Goal: Task Accomplishment & Management: Manage account settings

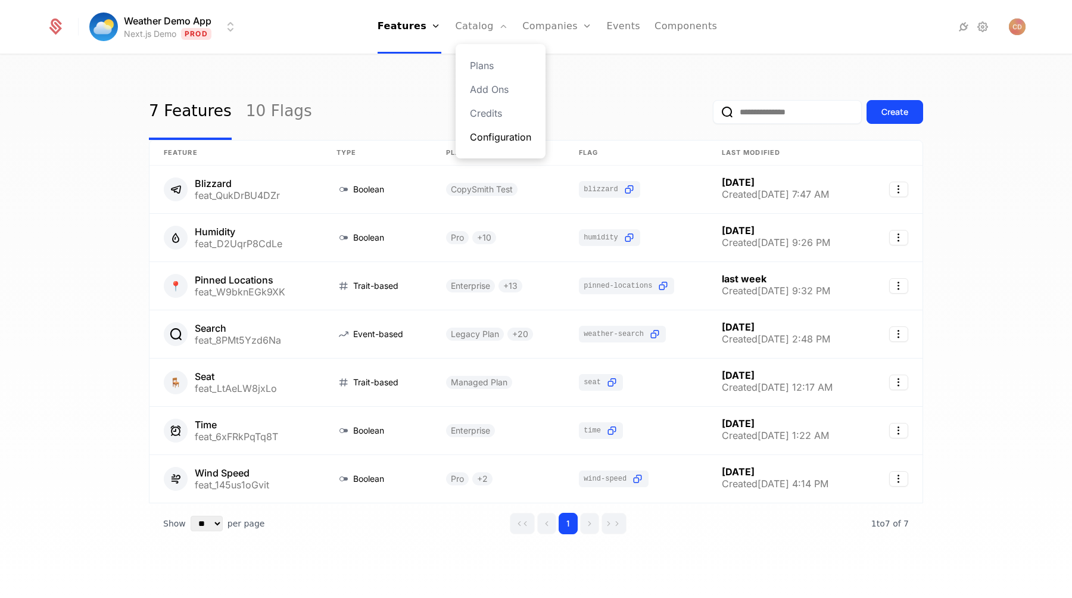
click at [481, 135] on link "Configuration" at bounding box center [500, 137] width 61 height 14
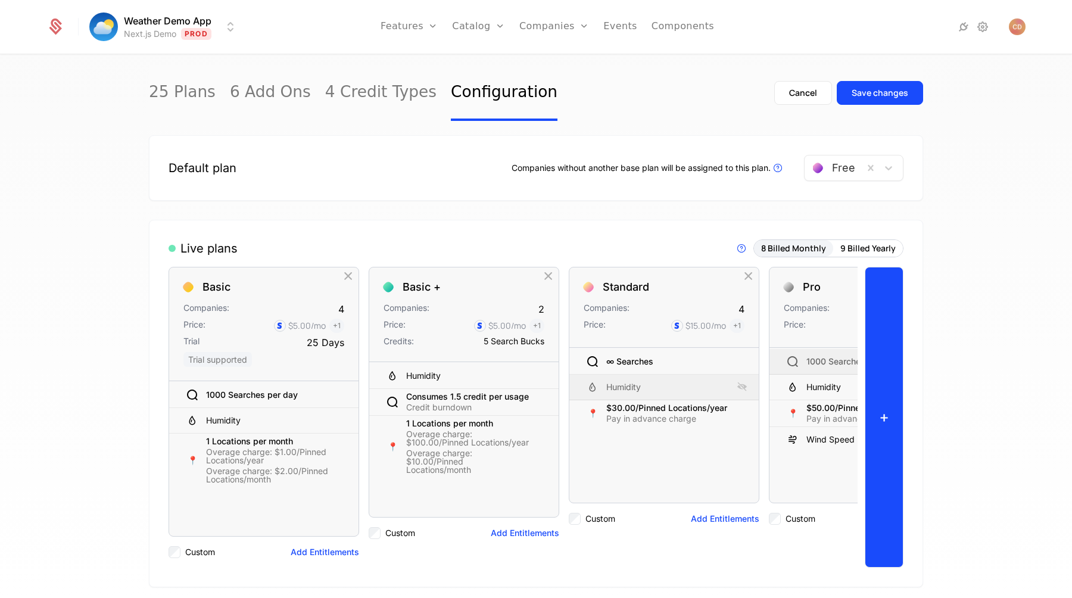
click at [878, 369] on button "+" at bounding box center [884, 417] width 39 height 301
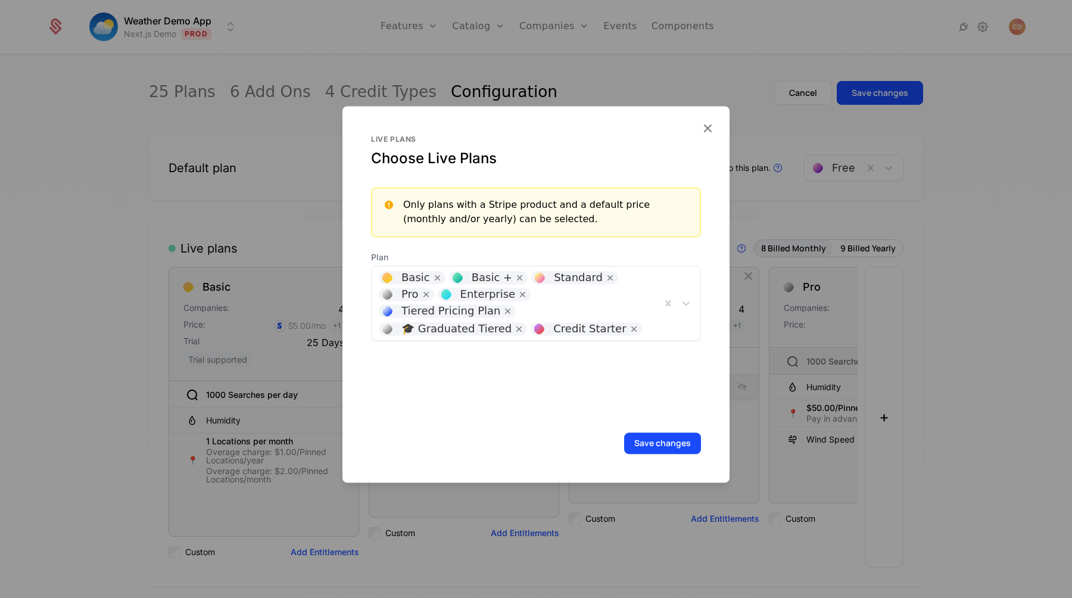
click at [602, 293] on div "Basic Basic + Standard Pro Enterprise Tiered Pricing Plan 🎓 Graduated Tiered Cr…" at bounding box center [516, 303] width 289 height 74
click at [965, 294] on div at bounding box center [536, 299] width 1072 height 598
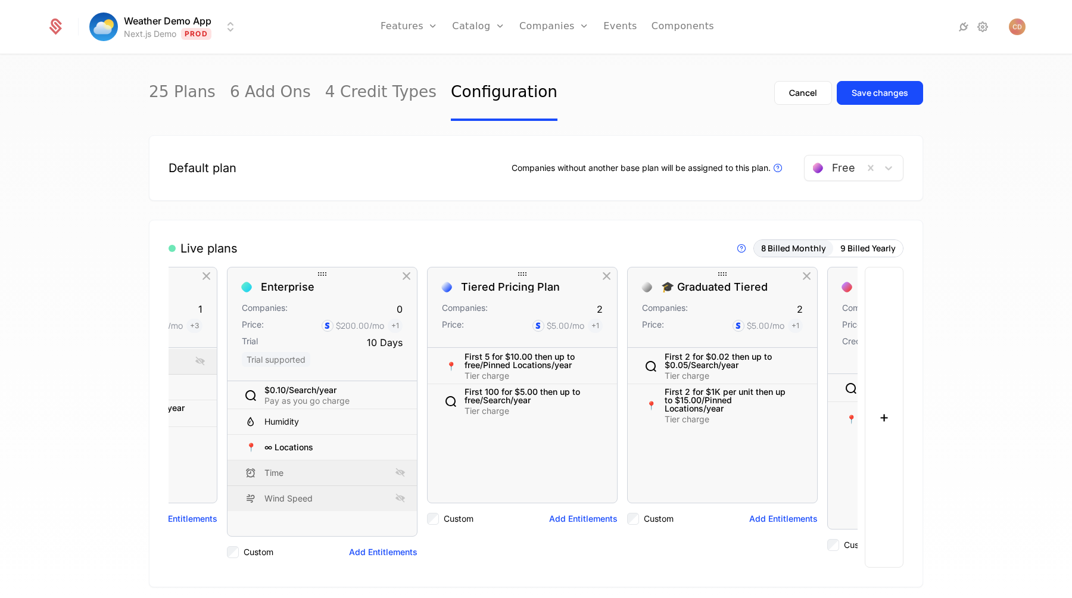
scroll to position [0, 902]
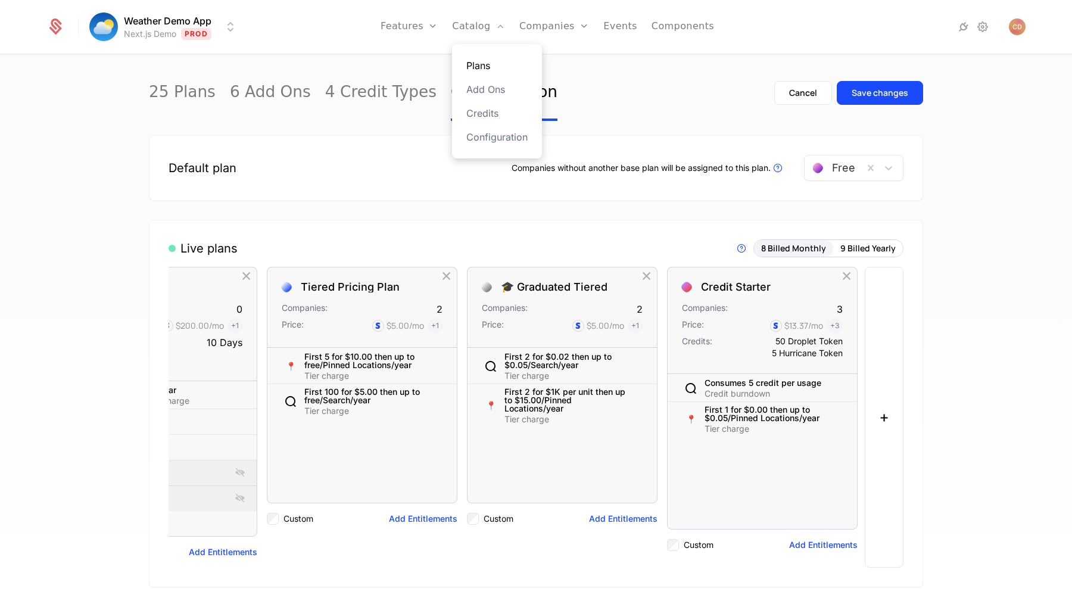
click at [484, 66] on link "Plans" at bounding box center [496, 65] width 61 height 14
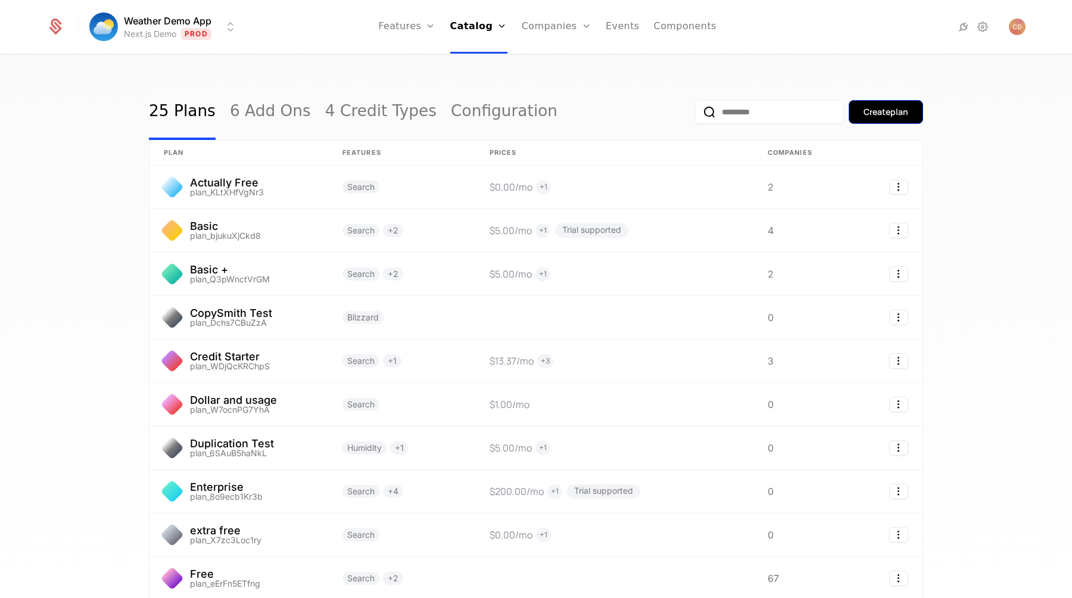
click at [863, 117] on div "Create plan" at bounding box center [885, 112] width 45 height 12
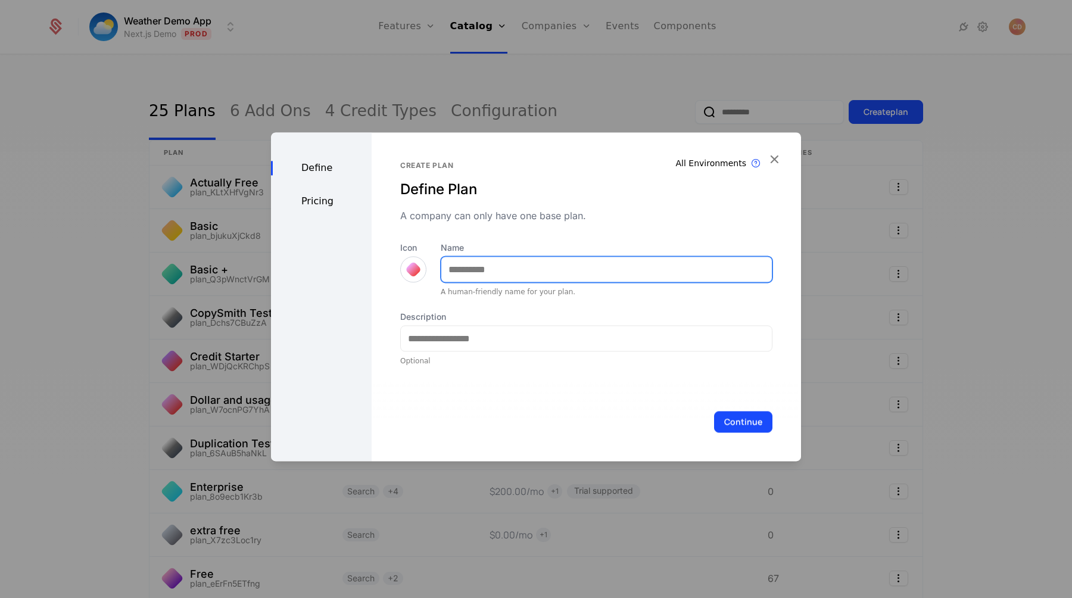
click at [460, 263] on input "Name" at bounding box center [606, 269] width 331 height 25
type input "**********"
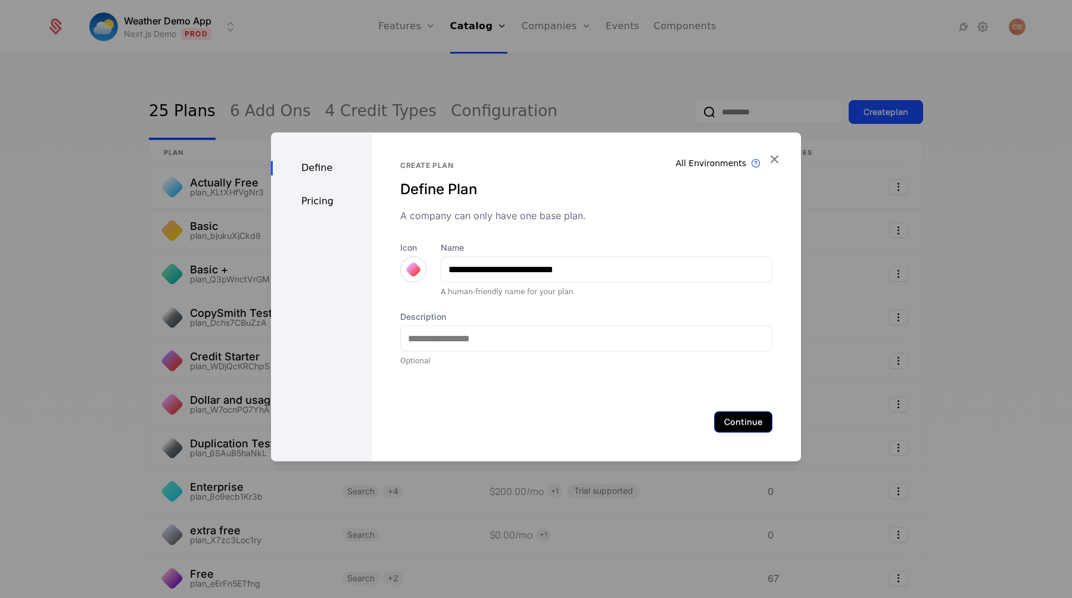
click at [738, 414] on button "Continue" at bounding box center [743, 421] width 58 height 21
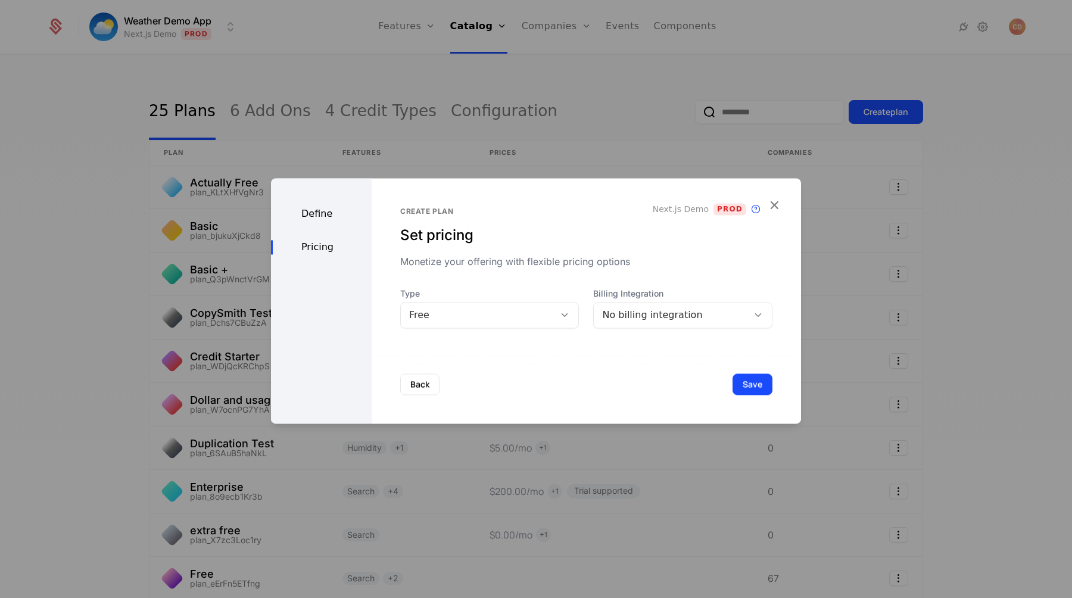
click at [512, 320] on div "Free" at bounding box center [478, 315] width 138 height 14
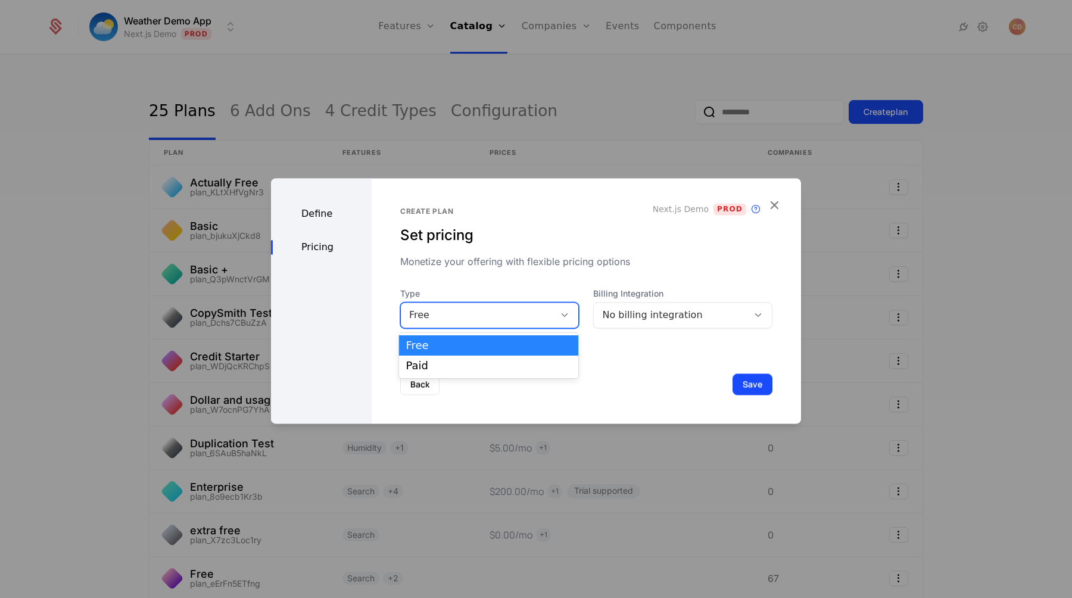
click at [512, 320] on div "Free" at bounding box center [478, 315] width 138 height 14
click at [629, 316] on div "No billing integration" at bounding box center [671, 315] width 138 height 14
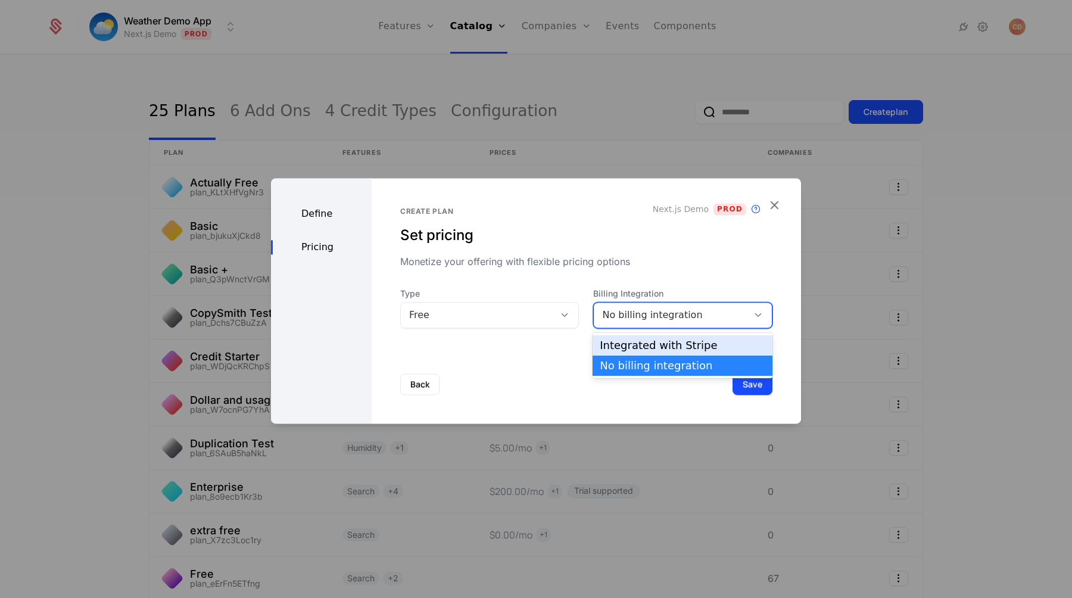
click at [650, 346] on div "Integrated with Stripe" at bounding box center [683, 345] width 166 height 11
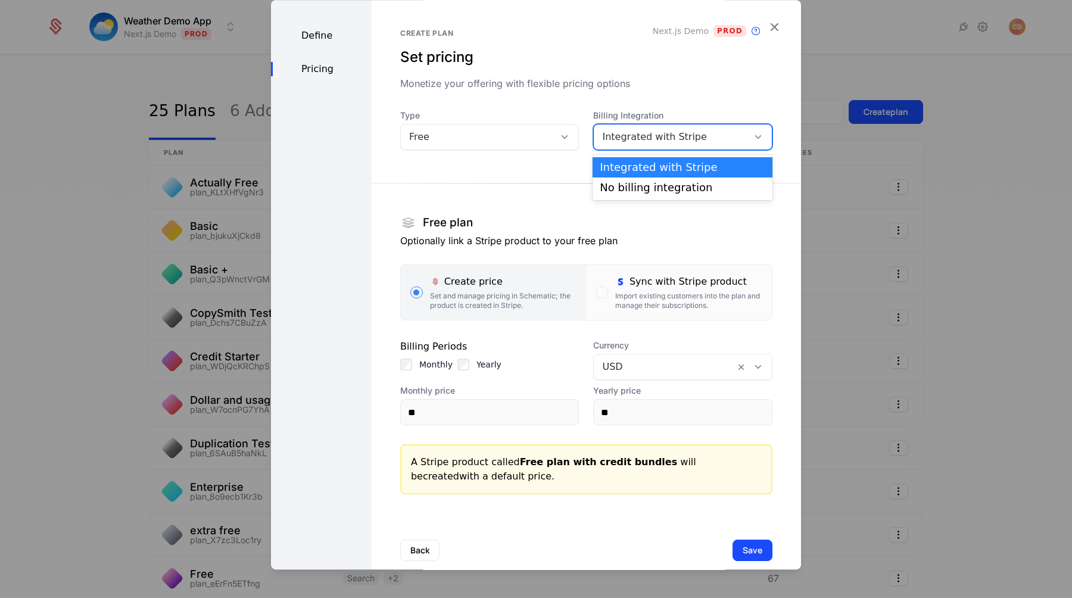
click at [641, 135] on div "Integrated with Stripe" at bounding box center [671, 137] width 138 height 14
click at [633, 183] on div "No billing integration" at bounding box center [683, 187] width 166 height 11
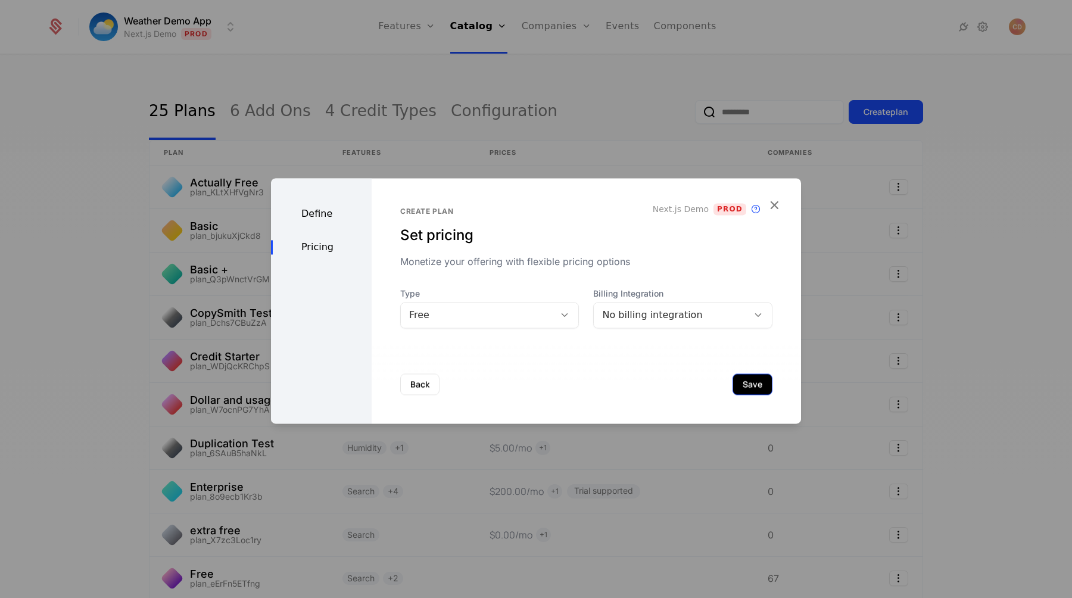
click at [768, 389] on button "Save" at bounding box center [752, 383] width 40 height 21
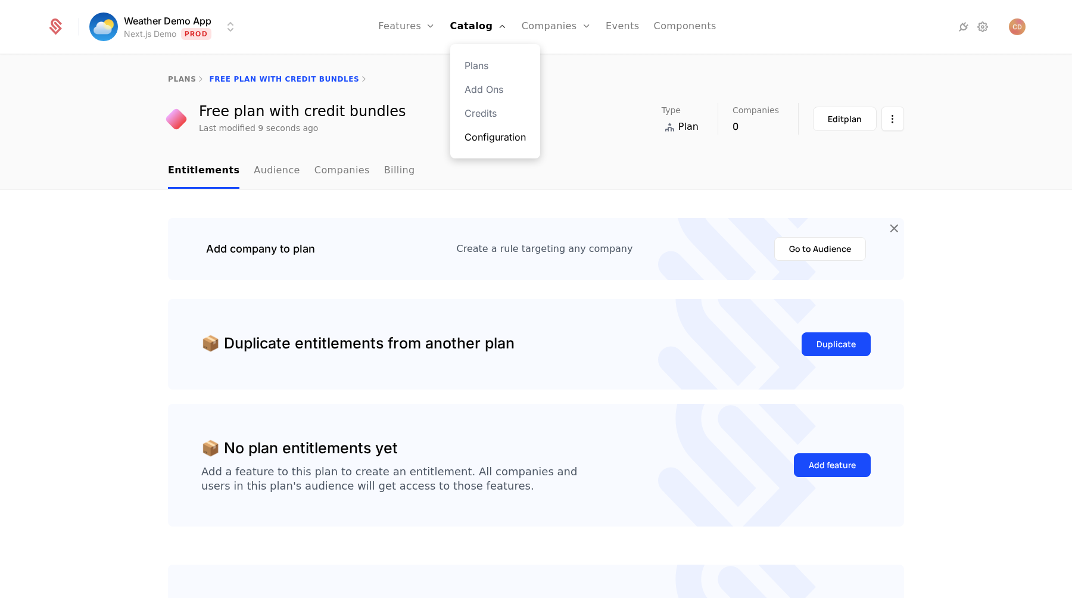
click at [497, 137] on link "Configuration" at bounding box center [495, 137] width 61 height 14
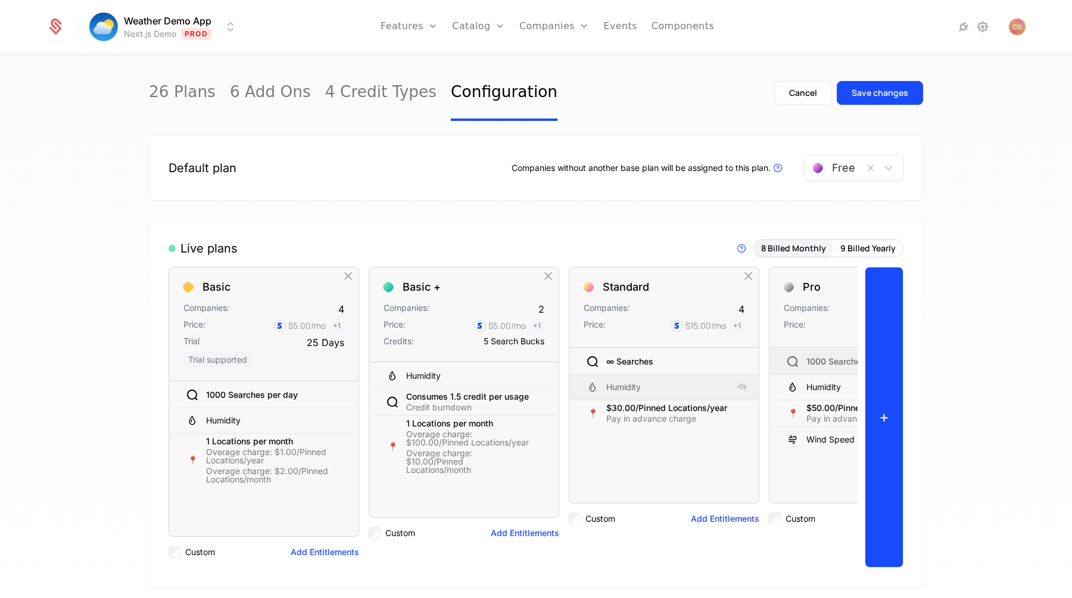
click at [890, 339] on button "+" at bounding box center [884, 417] width 39 height 301
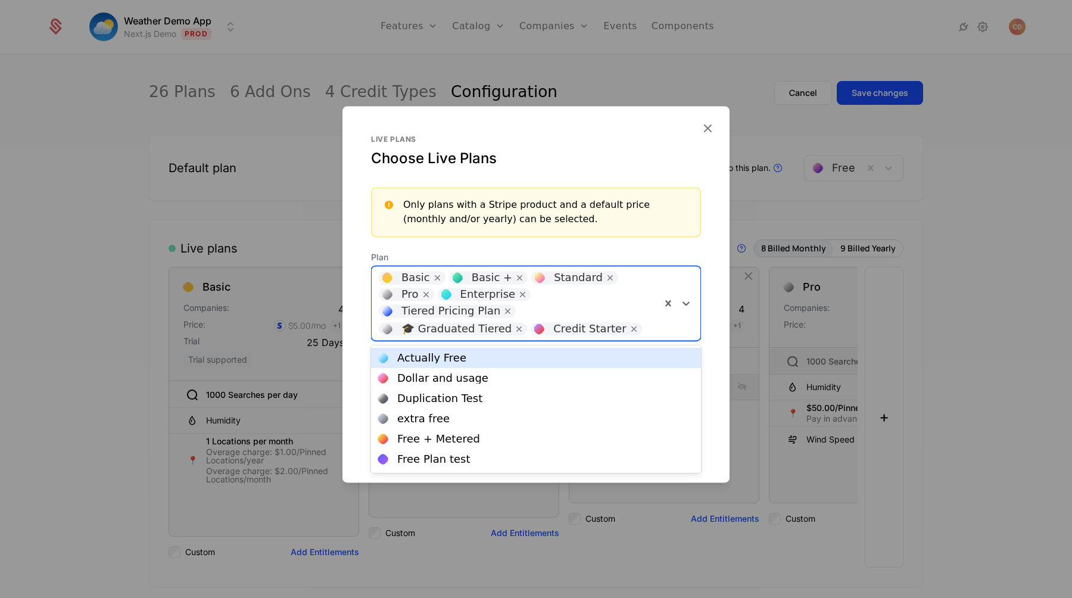
click at [648, 329] on div at bounding box center [651, 327] width 6 height 17
click at [1002, 245] on div at bounding box center [536, 299] width 1072 height 598
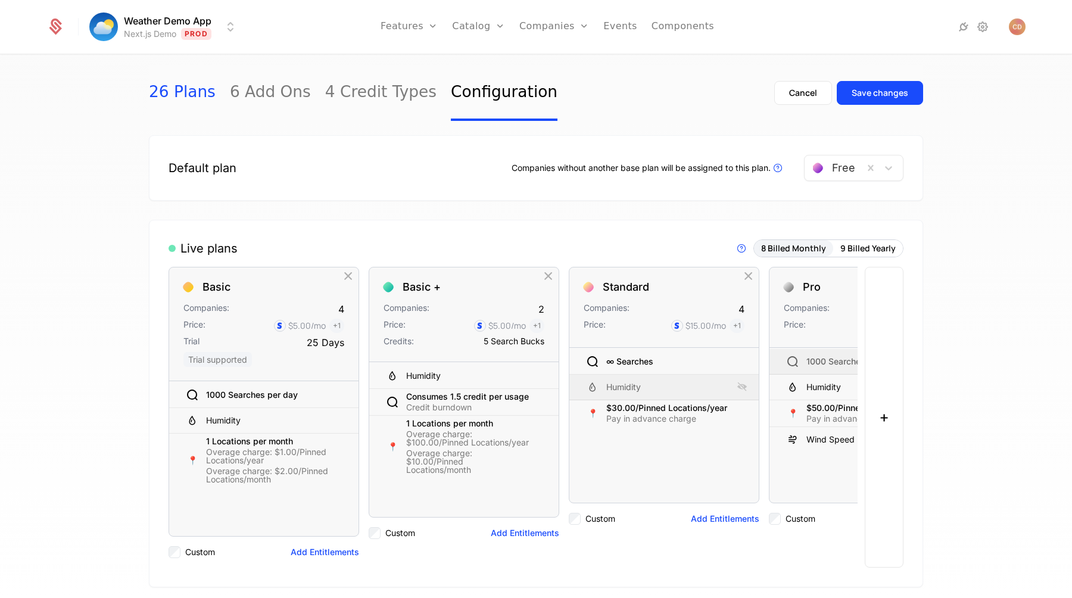
click at [190, 95] on link "26 Plans" at bounding box center [182, 93] width 67 height 56
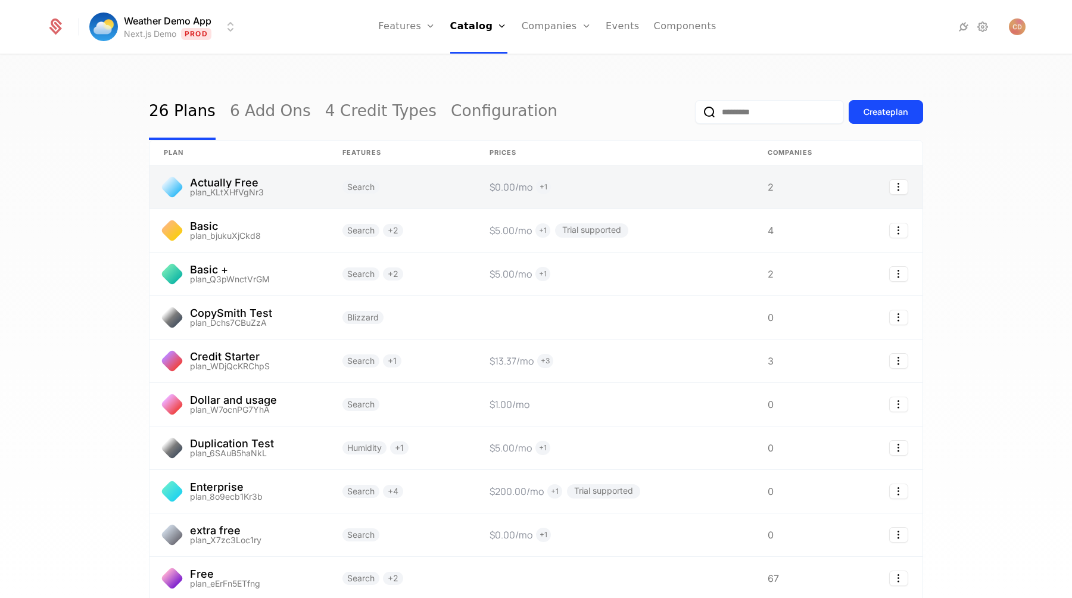
scroll to position [102, 0]
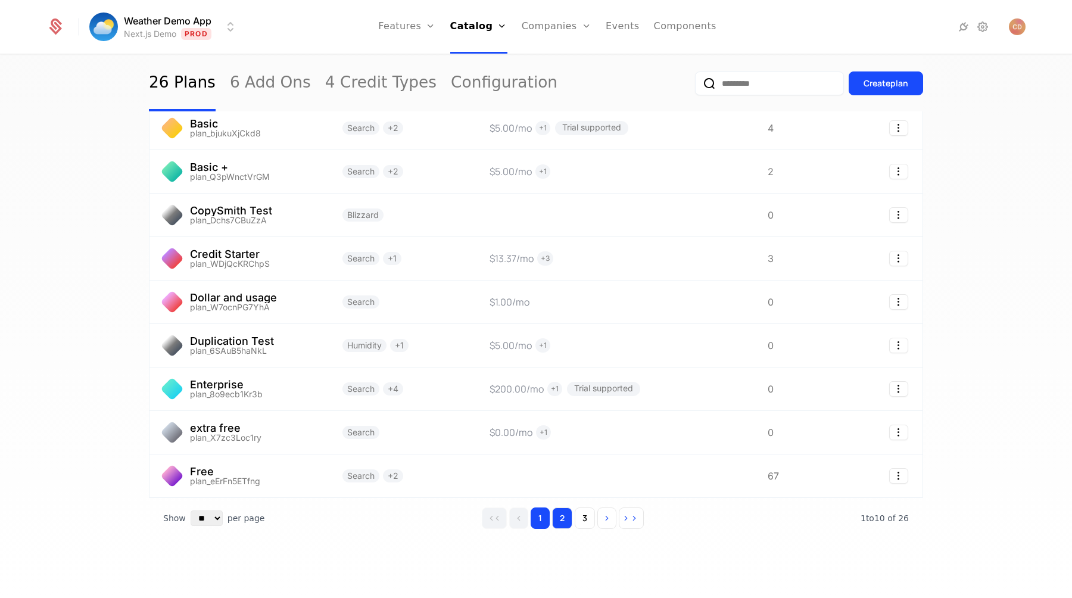
click at [570, 518] on button "2" at bounding box center [562, 517] width 20 height 21
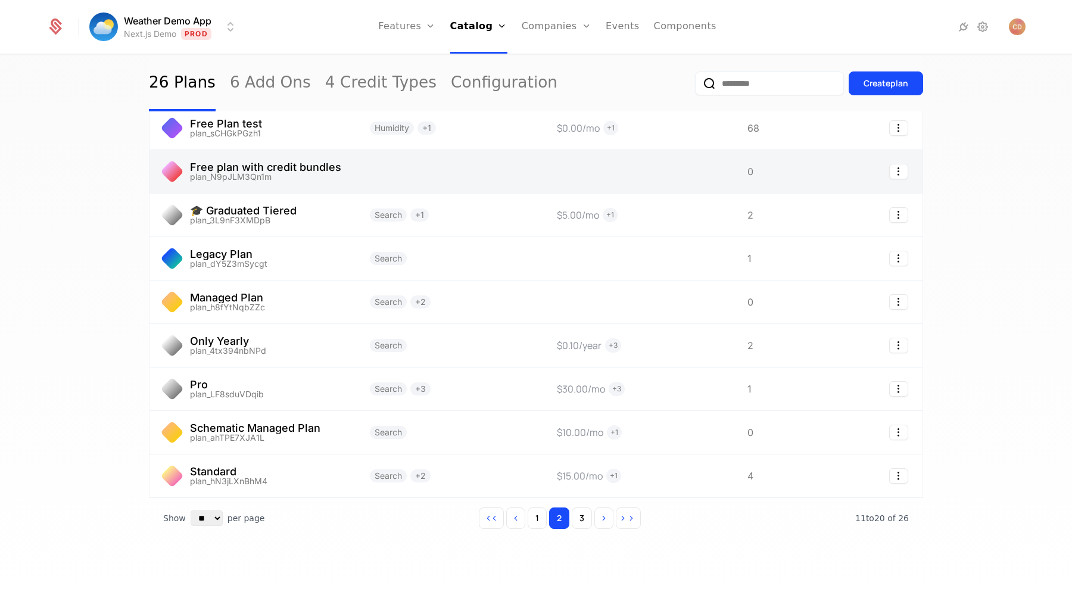
click at [618, 183] on link at bounding box center [638, 171] width 191 height 43
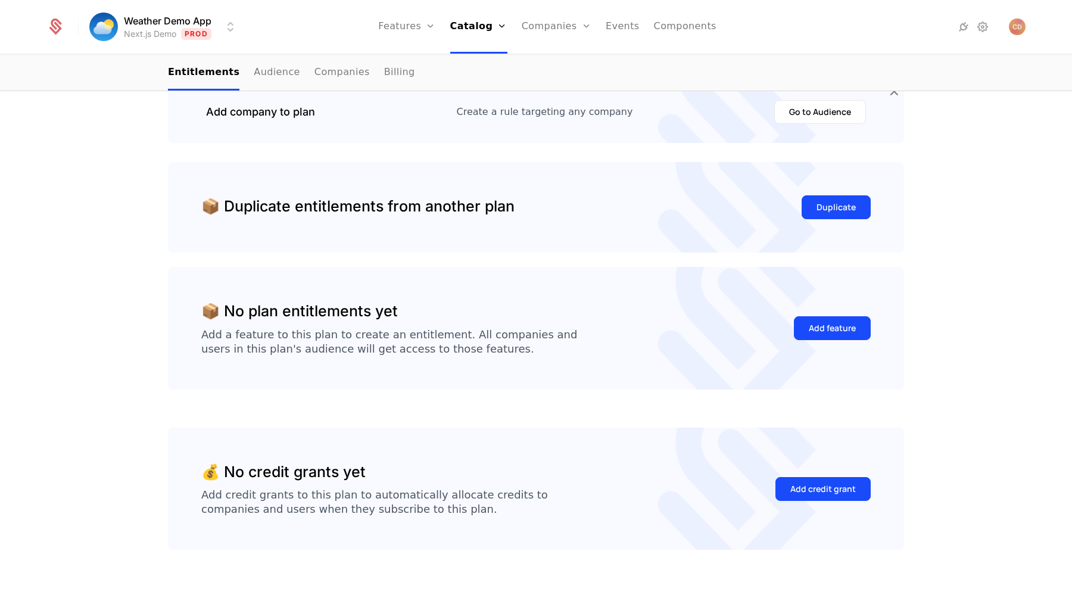
scroll to position [155, 0]
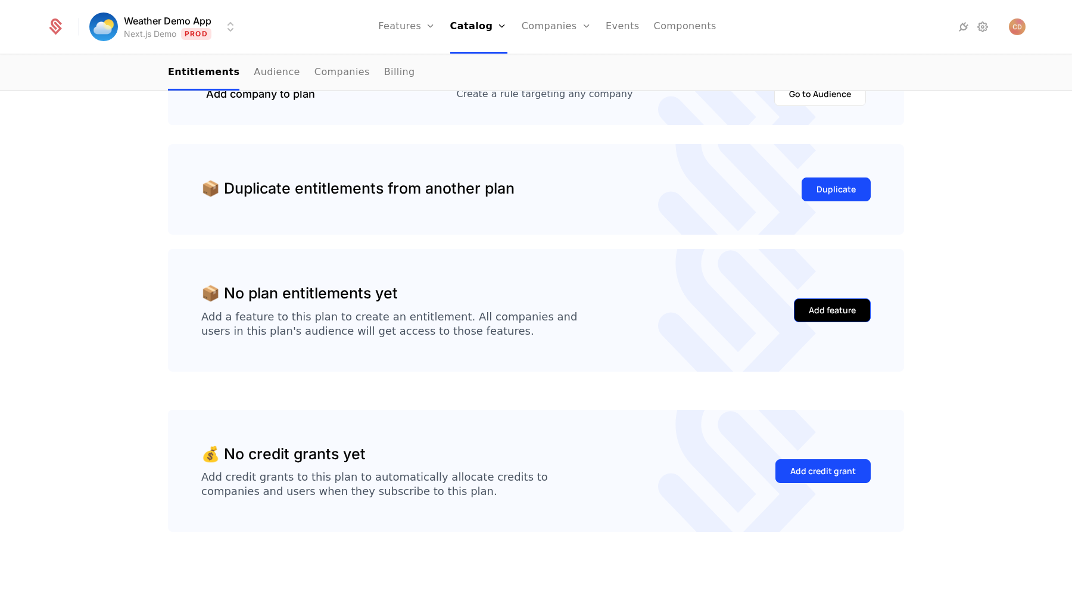
click at [828, 314] on div "Add feature" at bounding box center [832, 310] width 47 height 12
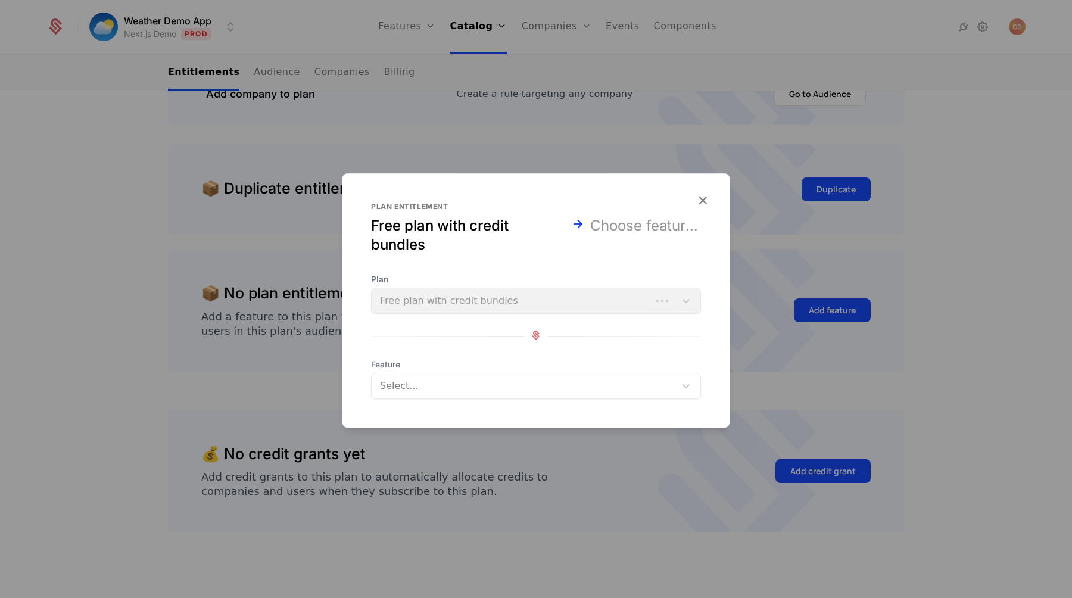
click at [472, 381] on div at bounding box center [524, 386] width 287 height 17
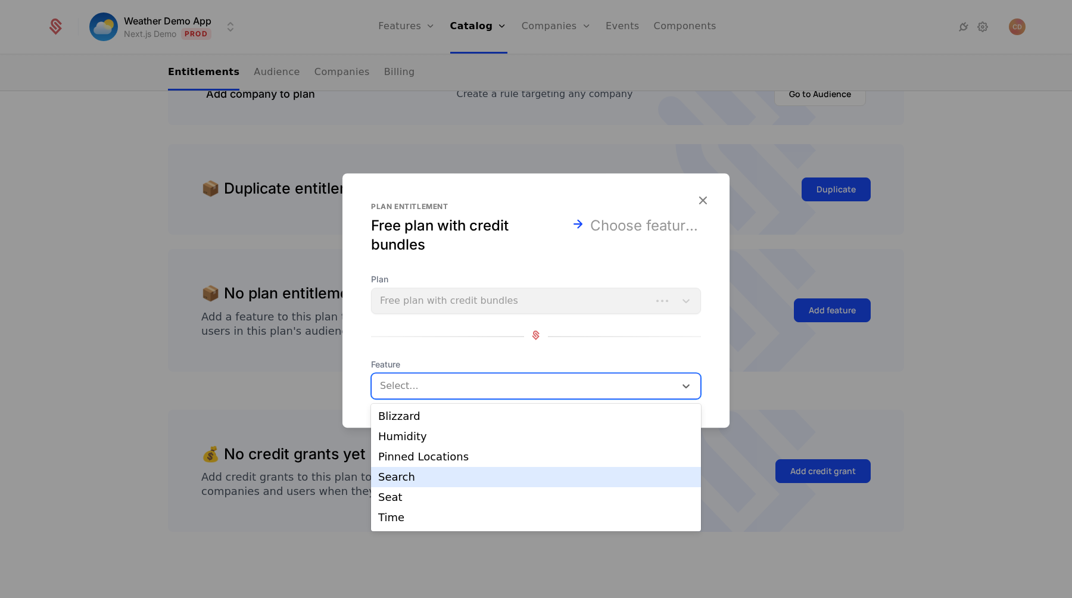
click at [438, 474] on div "Search" at bounding box center [536, 477] width 316 height 11
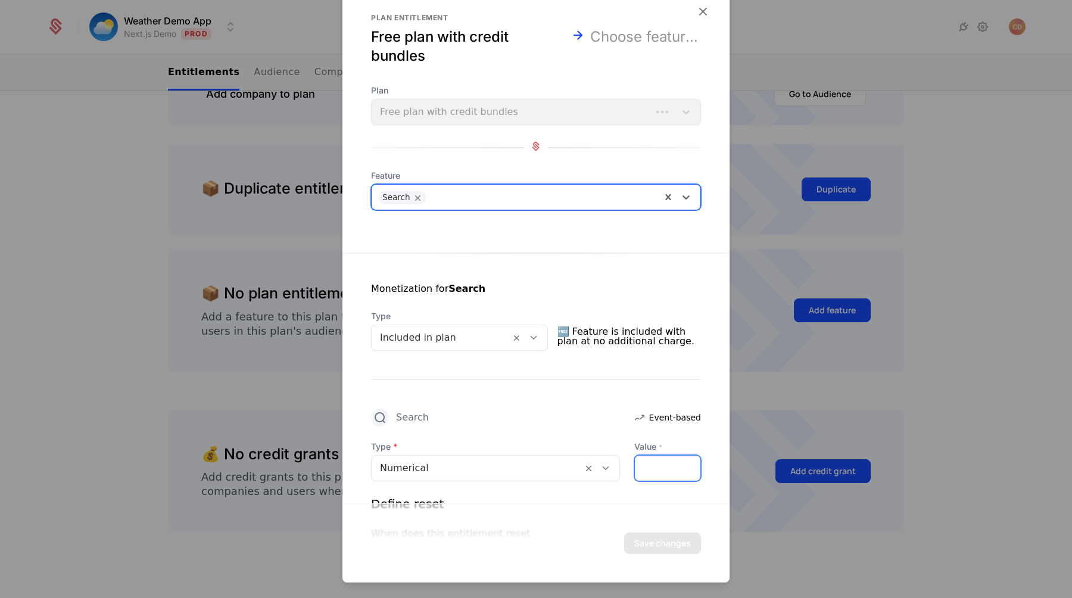
click at [649, 470] on input "*" at bounding box center [668, 468] width 66 height 25
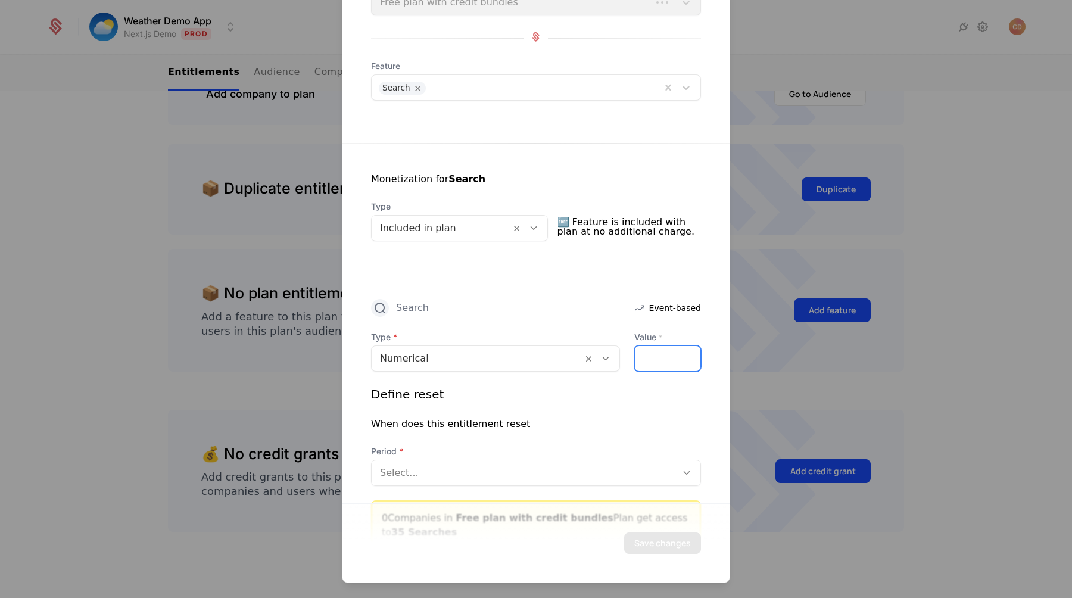
scroll to position [145, 0]
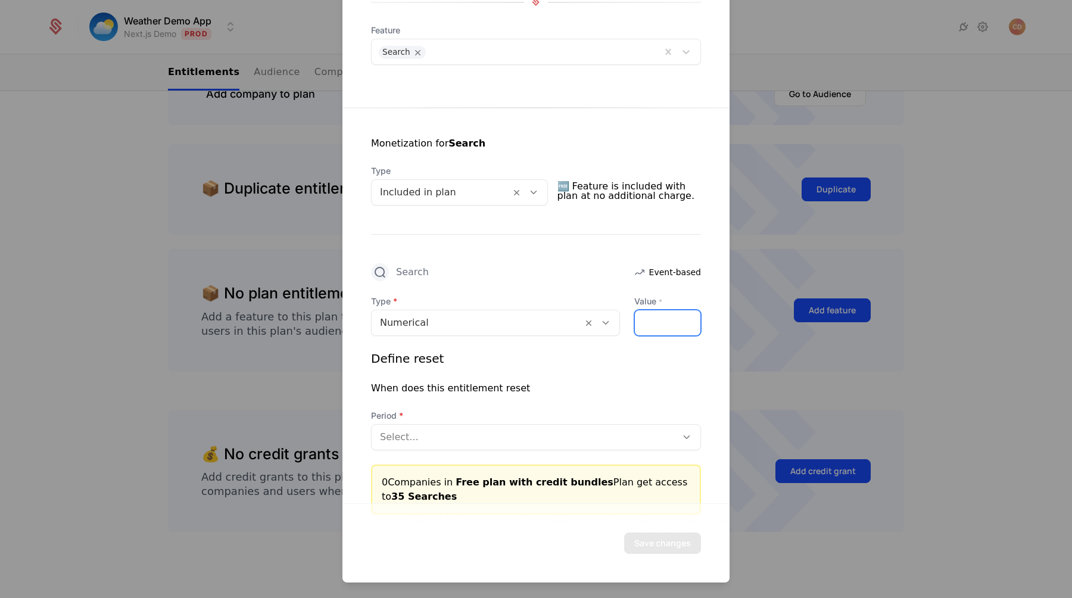
type input "**"
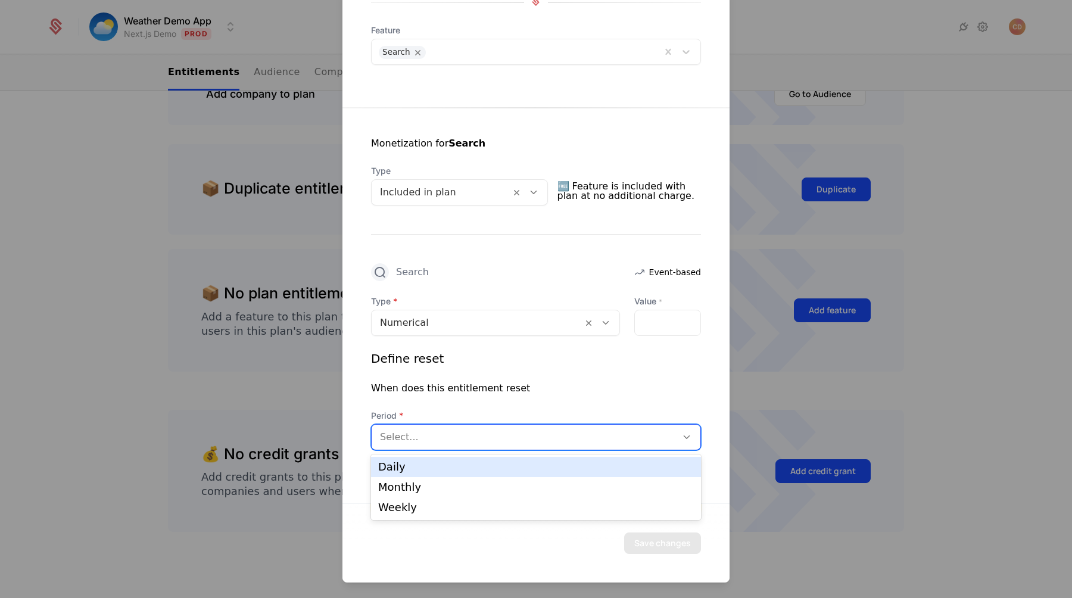
click at [568, 429] on div at bounding box center [524, 437] width 288 height 17
click at [545, 459] on div "Daily" at bounding box center [536, 467] width 330 height 20
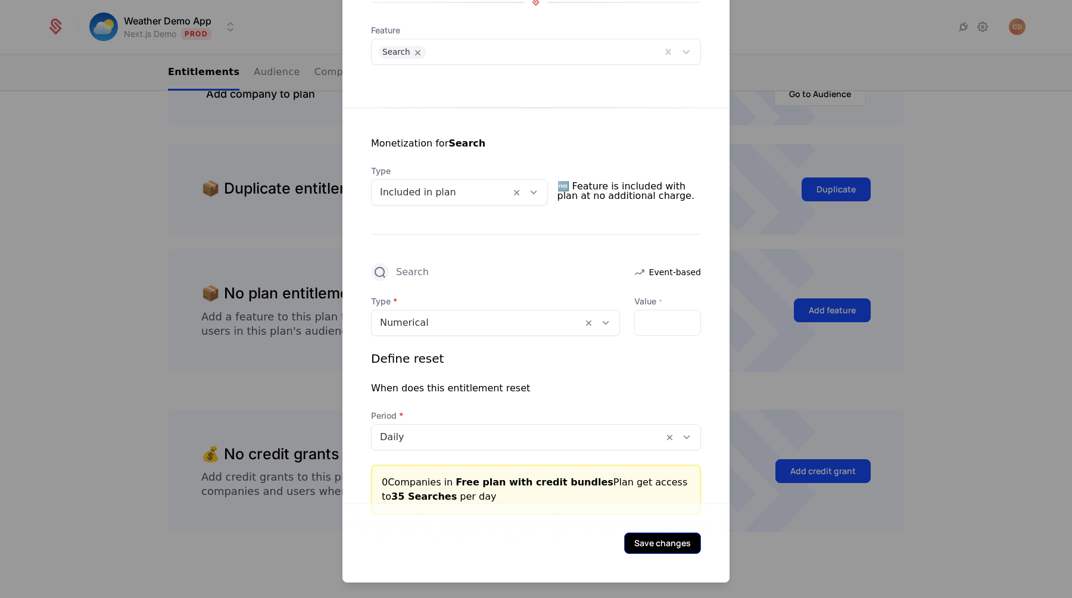
click at [643, 535] on button "Save changes" at bounding box center [662, 542] width 77 height 21
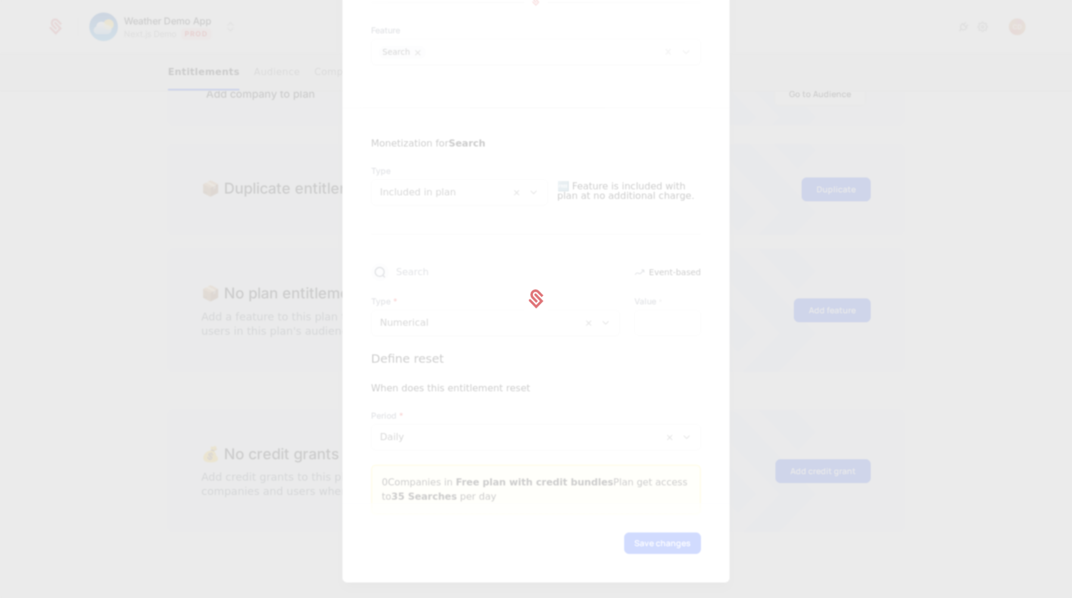
scroll to position [0, 0]
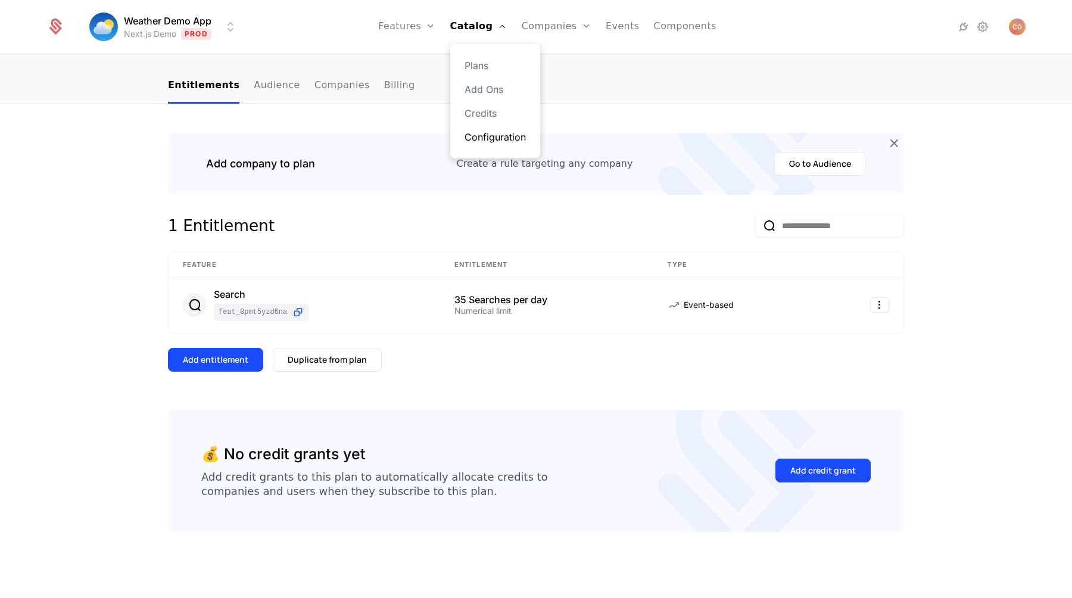
click at [488, 133] on link "Configuration" at bounding box center [495, 137] width 61 height 14
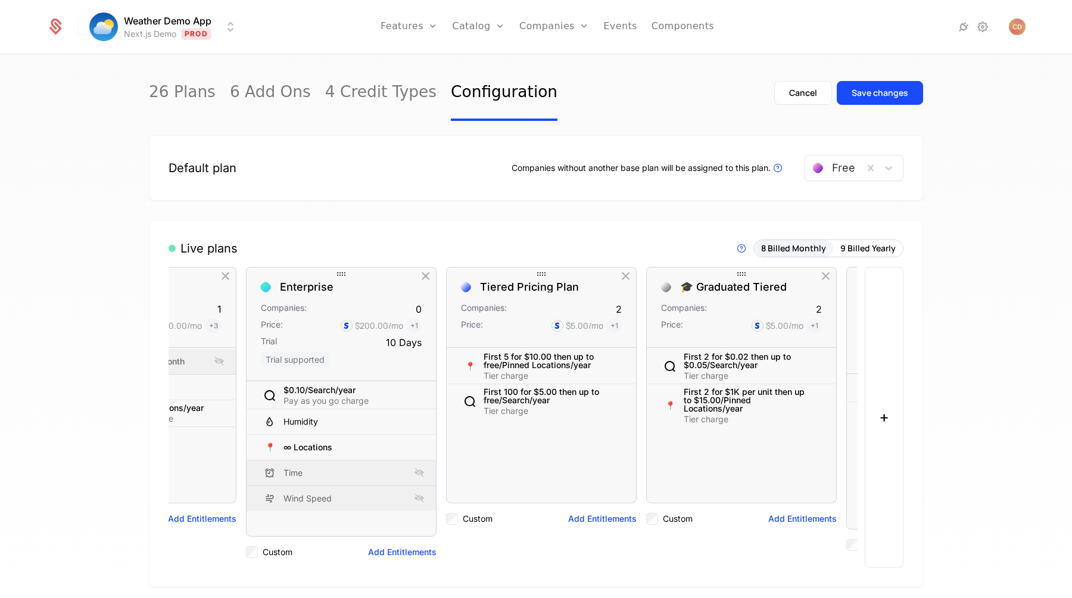
scroll to position [0, 902]
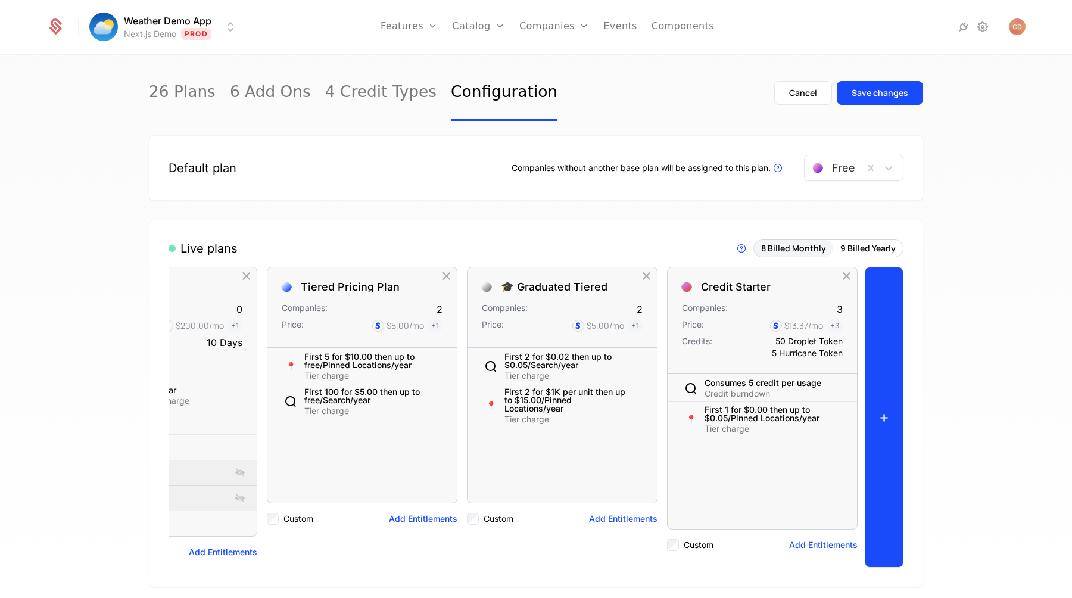
click at [890, 392] on button "+" at bounding box center [884, 417] width 39 height 301
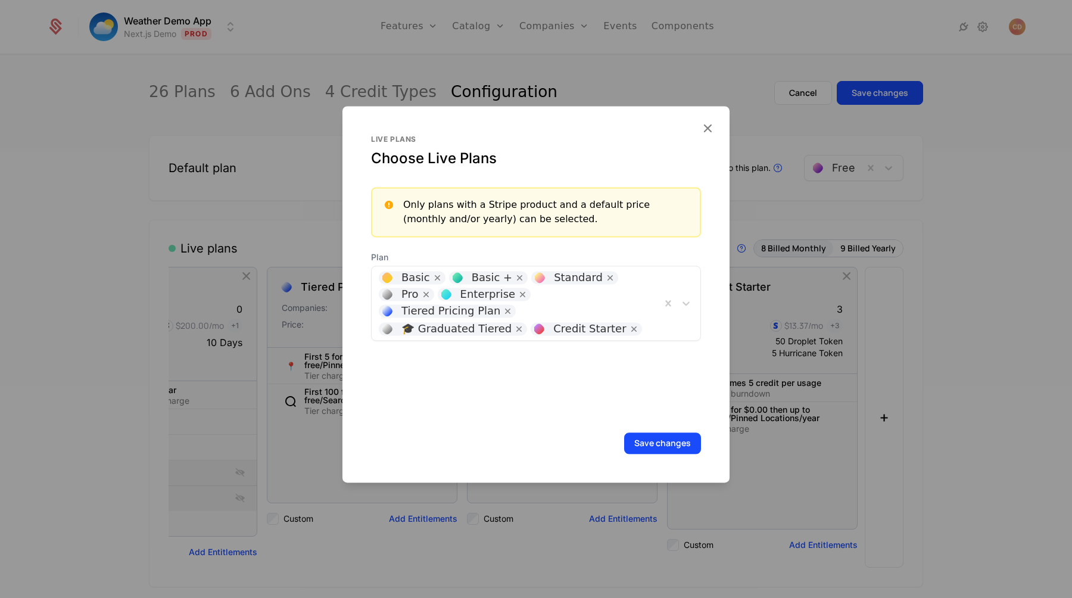
click at [645, 288] on div "Basic Basic + Standard Pro Enterprise Tiered Pricing Plan 🎓 Graduated Tiered Cr…" at bounding box center [516, 303] width 289 height 74
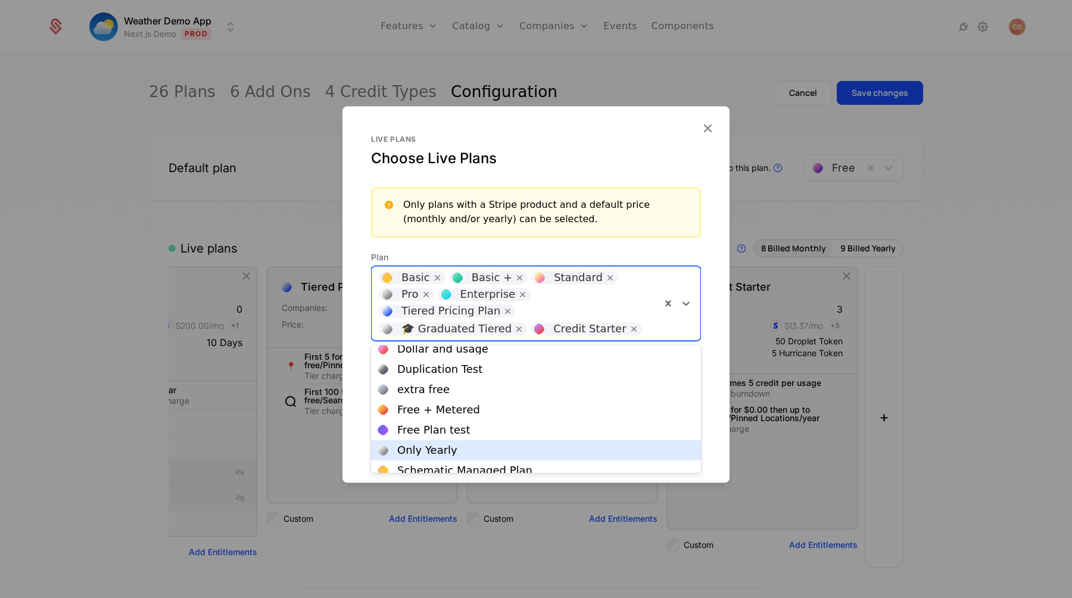
scroll to position [0, 0]
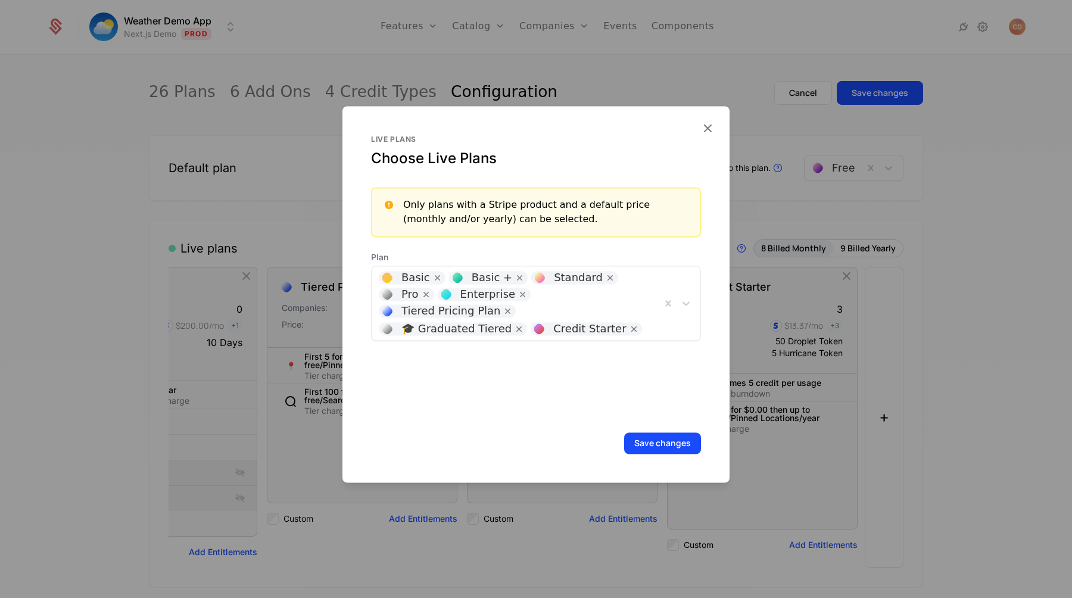
click at [747, 142] on div at bounding box center [536, 299] width 1072 height 598
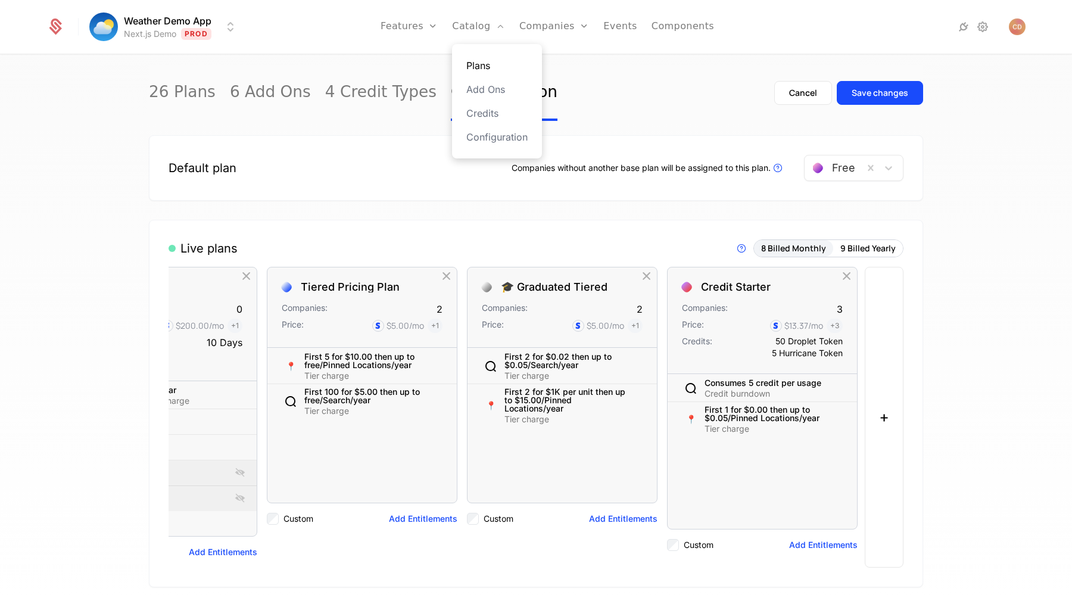
click at [483, 71] on link "Plans" at bounding box center [496, 65] width 61 height 14
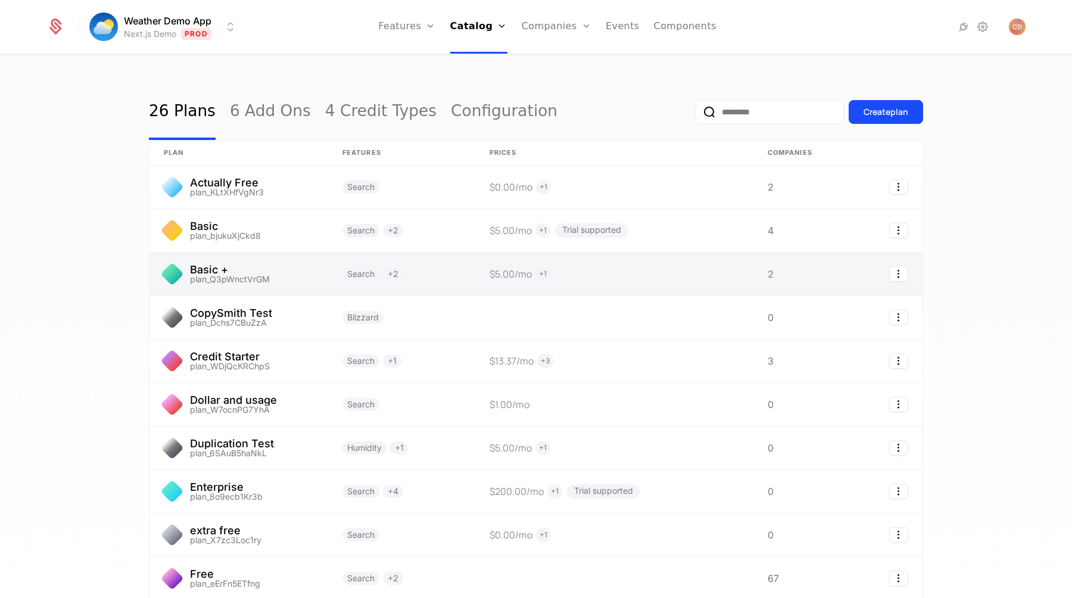
scroll to position [102, 0]
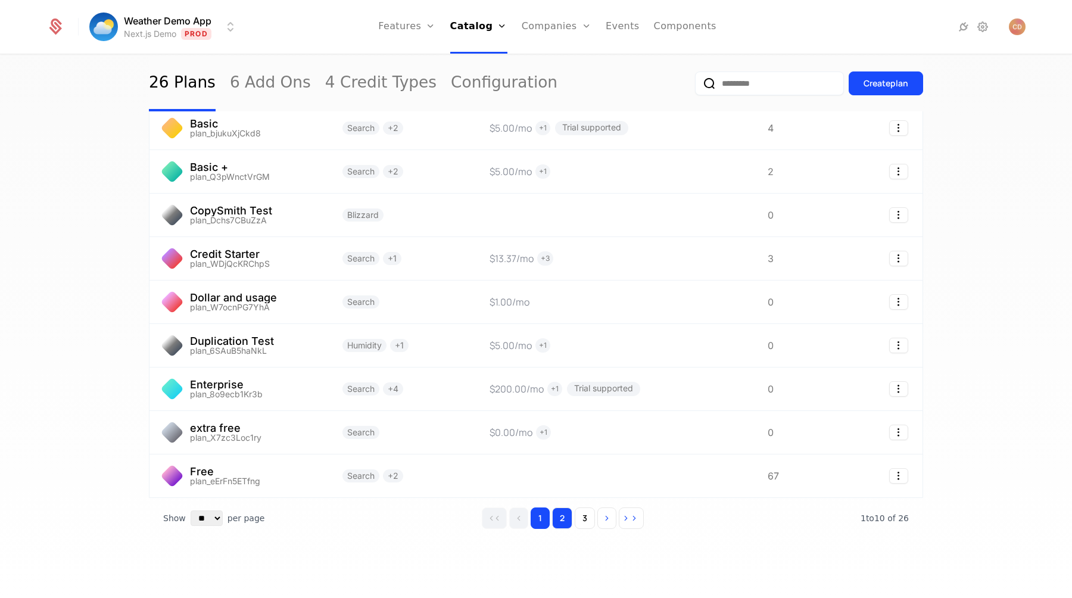
click at [563, 518] on button "2" at bounding box center [562, 517] width 20 height 21
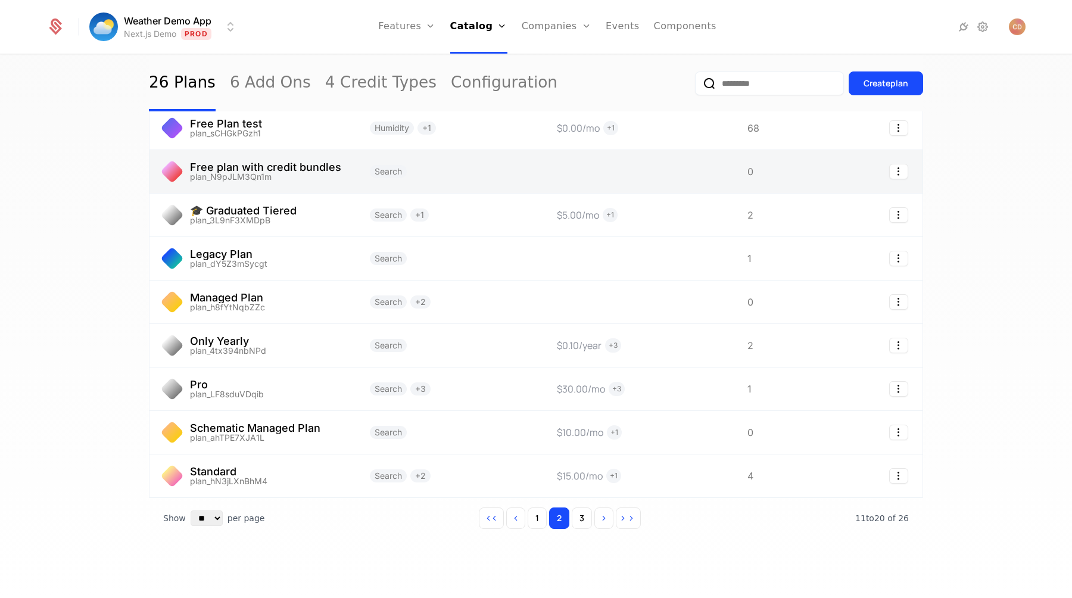
click at [315, 170] on link at bounding box center [252, 171] width 206 height 43
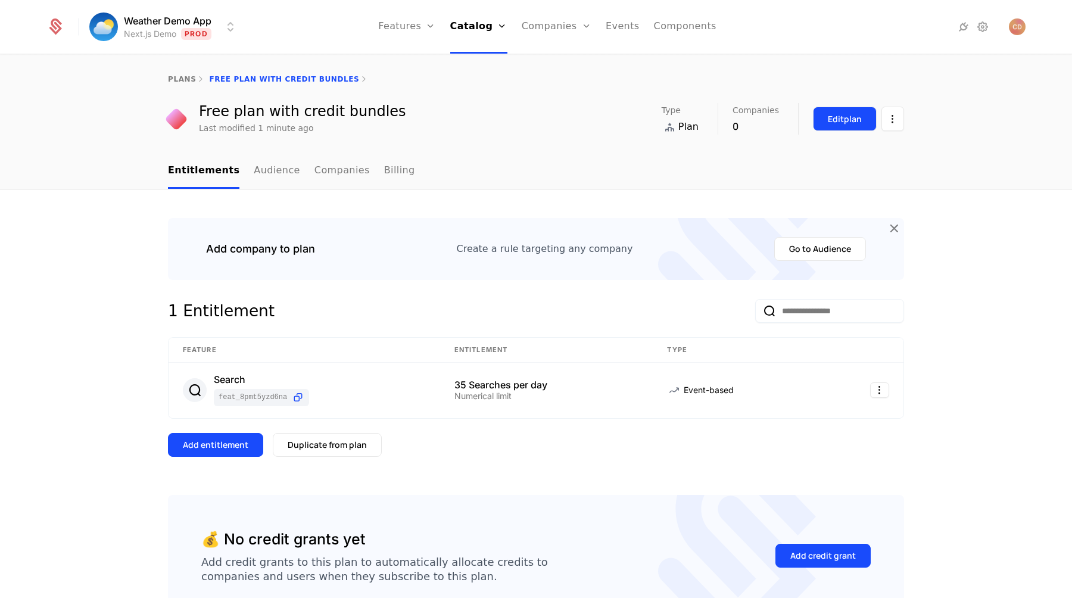
click at [840, 112] on button "Edit plan" at bounding box center [845, 119] width 64 height 24
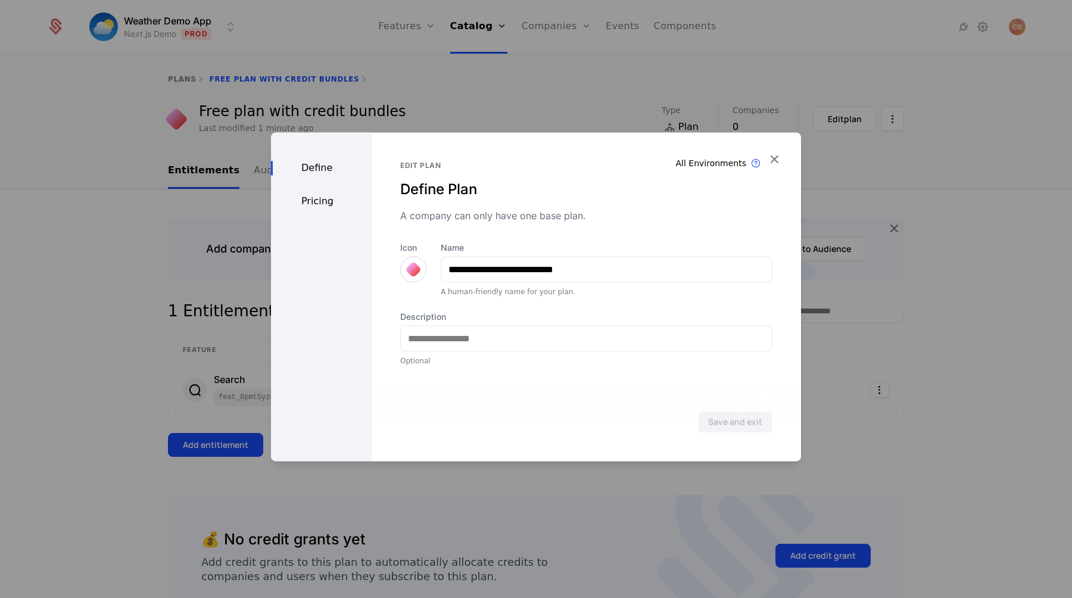
click at [333, 201] on div "Pricing" at bounding box center [321, 201] width 101 height 14
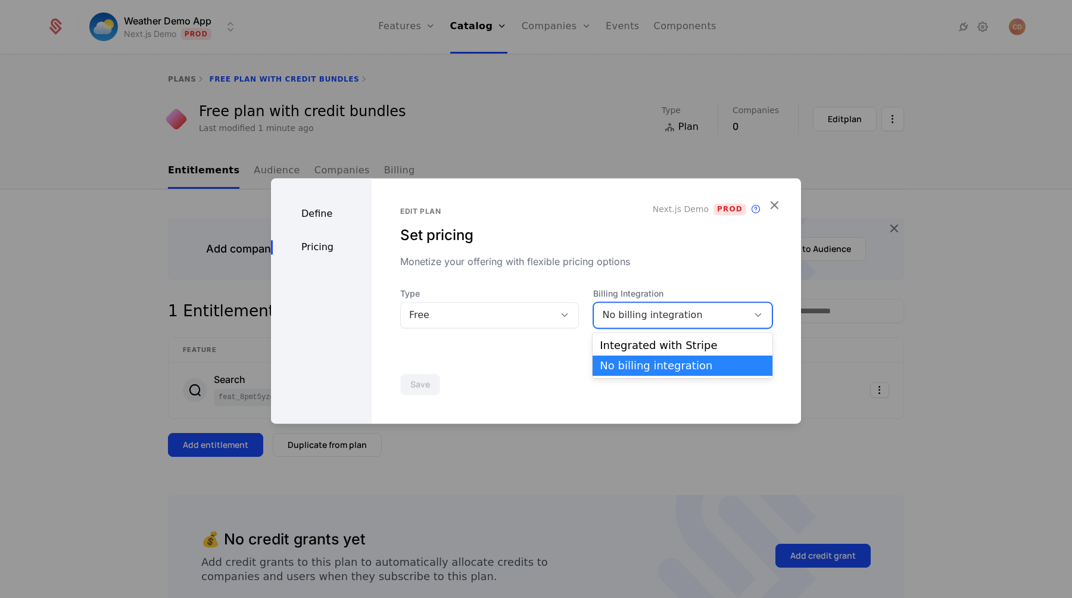
click at [617, 315] on div "No billing integration" at bounding box center [671, 315] width 138 height 14
click at [618, 345] on div "Integrated with Stripe" at bounding box center [683, 345] width 166 height 11
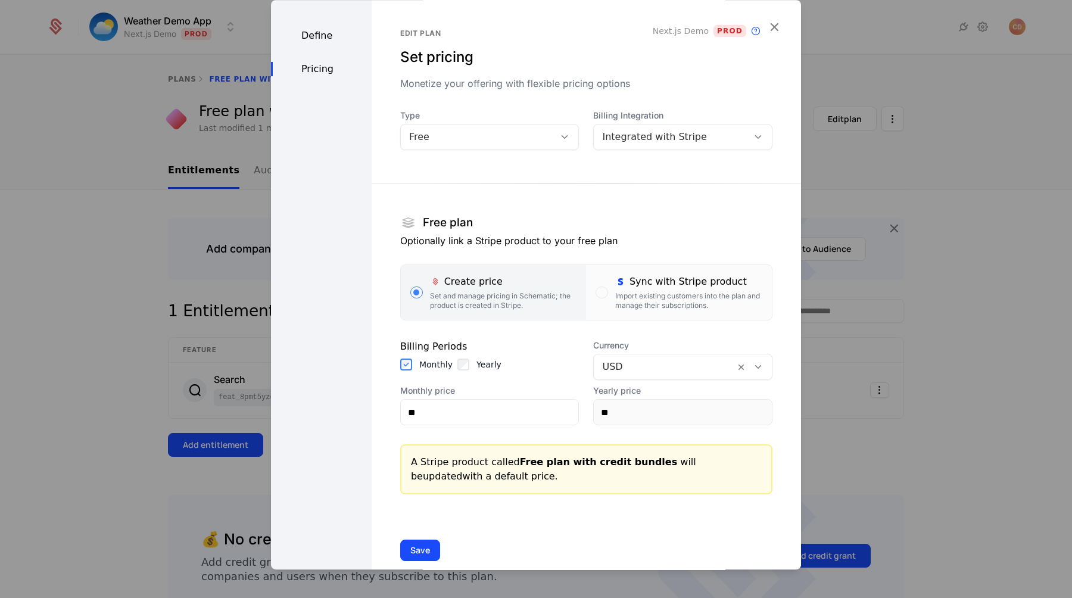
click at [472, 365] on div "Yearly" at bounding box center [479, 365] width 44 height 12
click at [467, 366] on div "Yearly" at bounding box center [479, 365] width 44 height 12
click at [413, 546] on button "Save" at bounding box center [420, 550] width 40 height 21
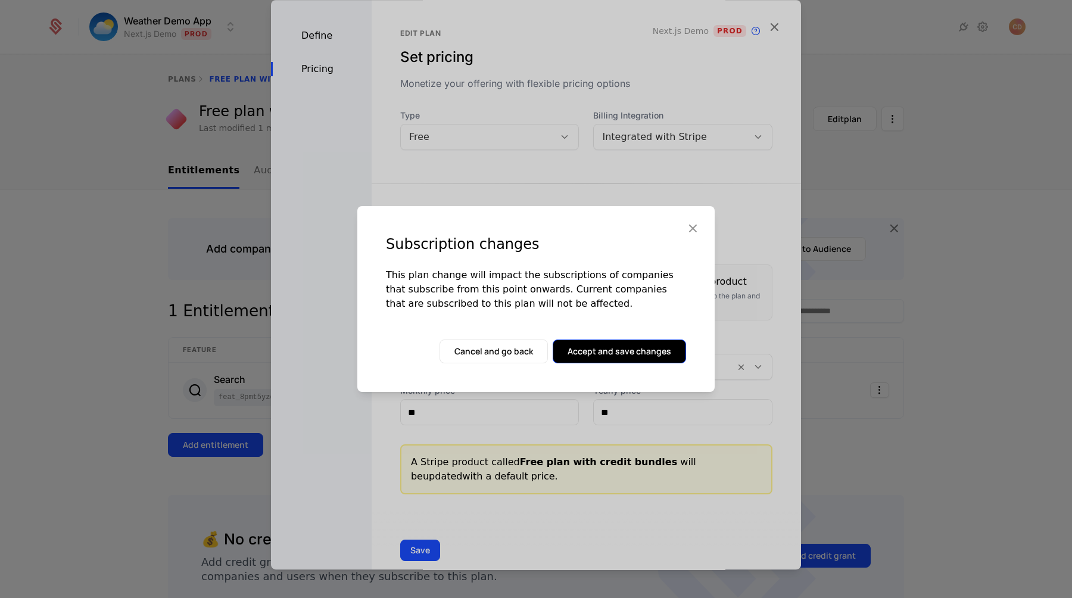
click at [612, 349] on button "Accept and save changes" at bounding box center [619, 351] width 133 height 24
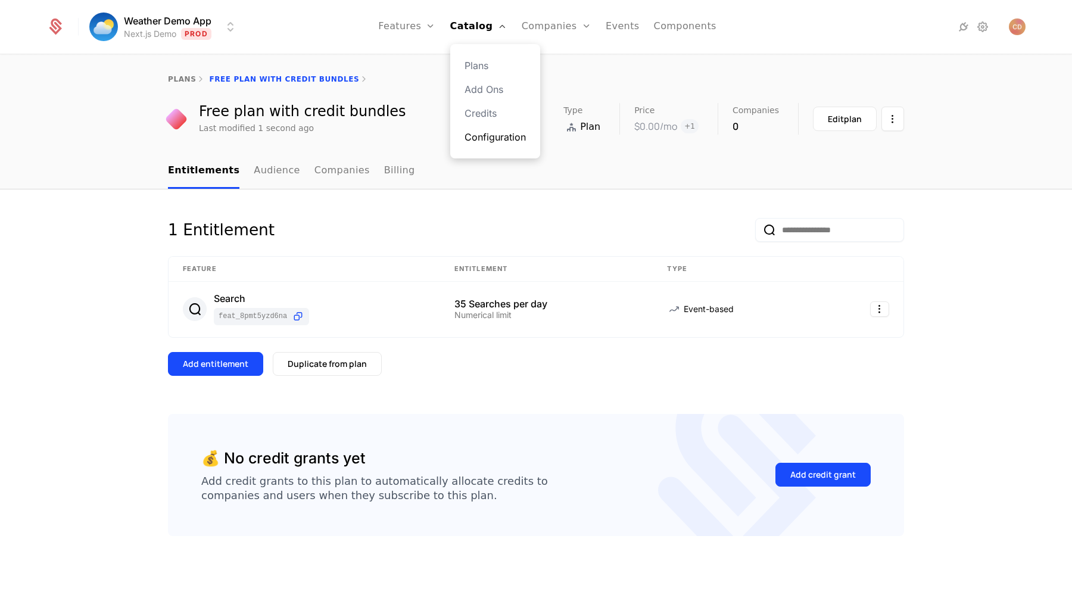
click at [485, 138] on link "Configuration" at bounding box center [495, 137] width 61 height 14
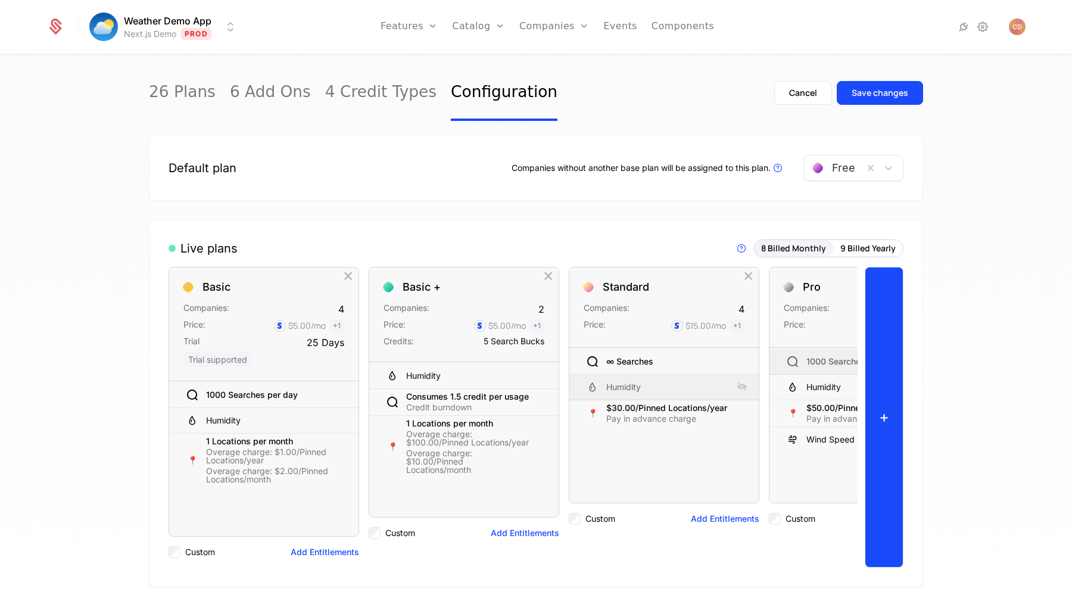
click at [872, 395] on button "+" at bounding box center [884, 417] width 39 height 301
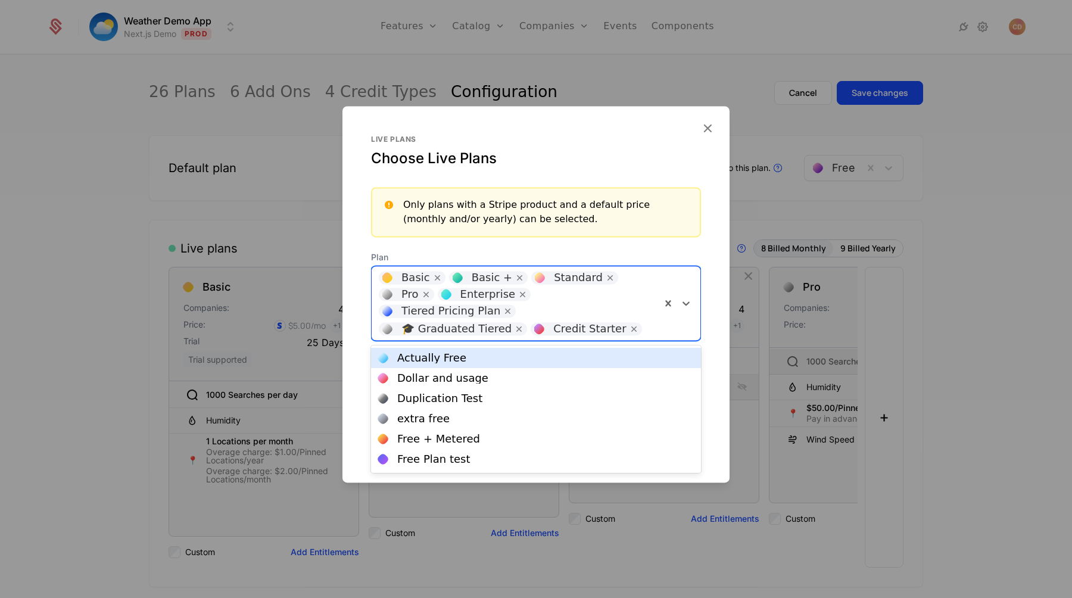
click at [640, 285] on div "Basic Basic + Standard Pro Enterprise Tiered Pricing Plan 🎓 Graduated Tiered Cr…" at bounding box center [516, 303] width 289 height 74
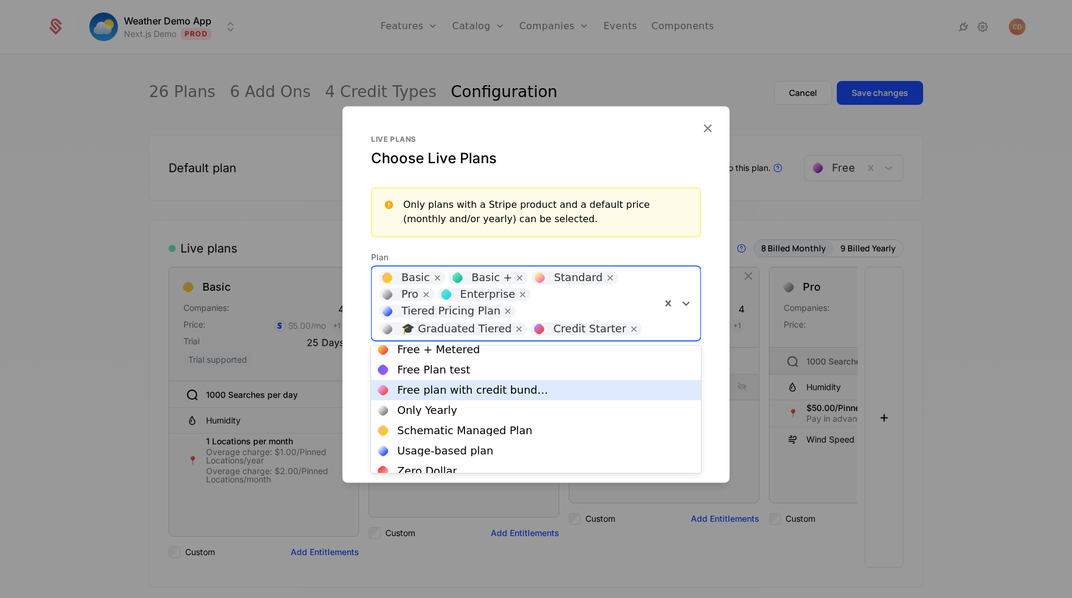
scroll to position [92, 0]
click at [551, 384] on div "Free plan with credit bundles" at bounding box center [536, 387] width 316 height 11
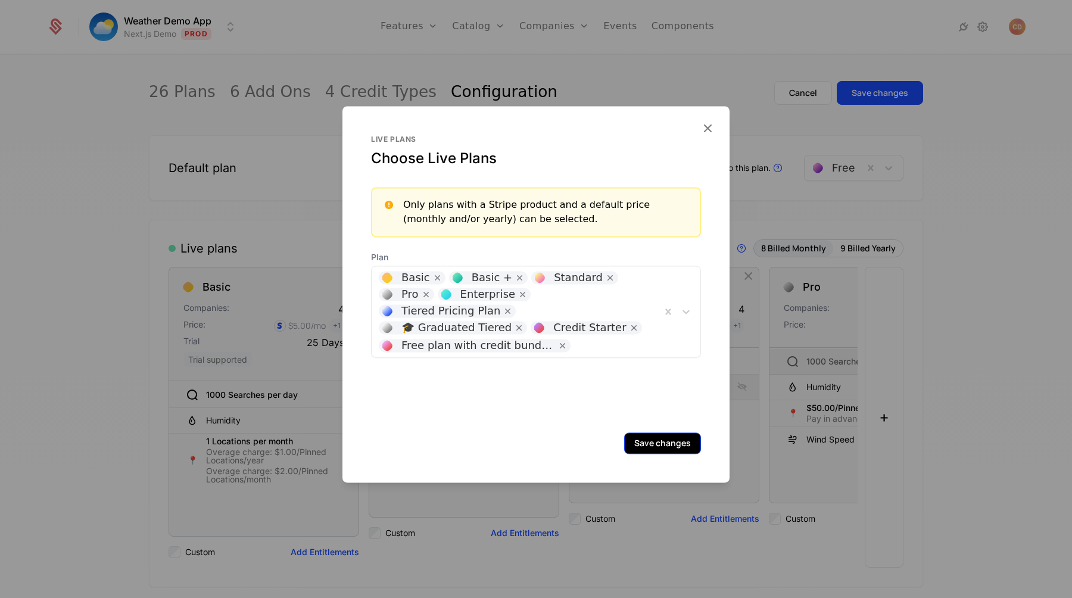
click at [660, 439] on button "Save changes" at bounding box center [662, 442] width 77 height 21
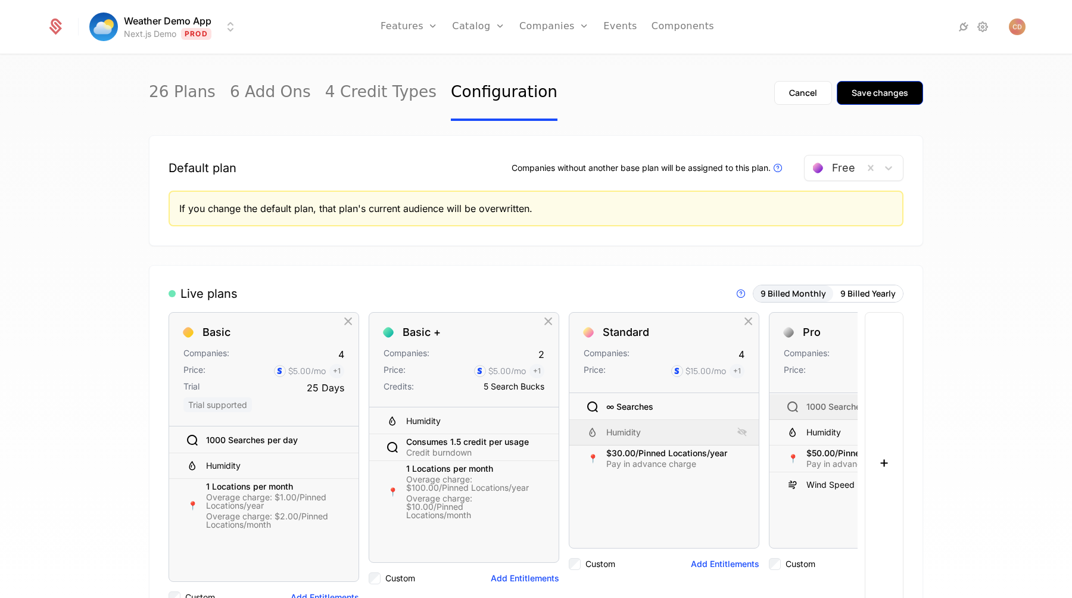
click at [897, 96] on div "Save changes" at bounding box center [880, 93] width 57 height 12
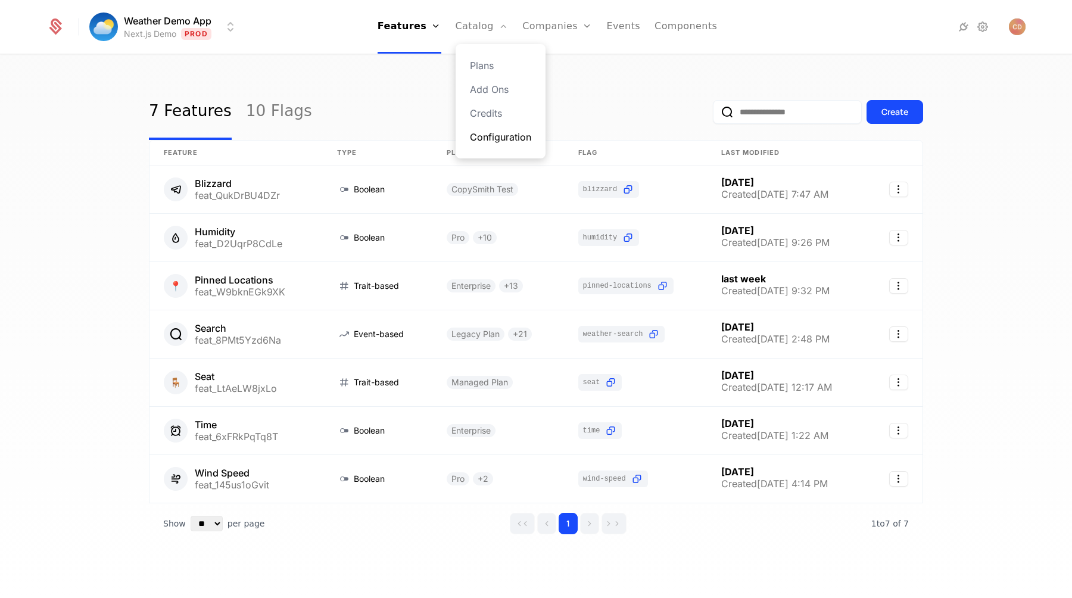
click at [490, 132] on link "Configuration" at bounding box center [500, 137] width 61 height 14
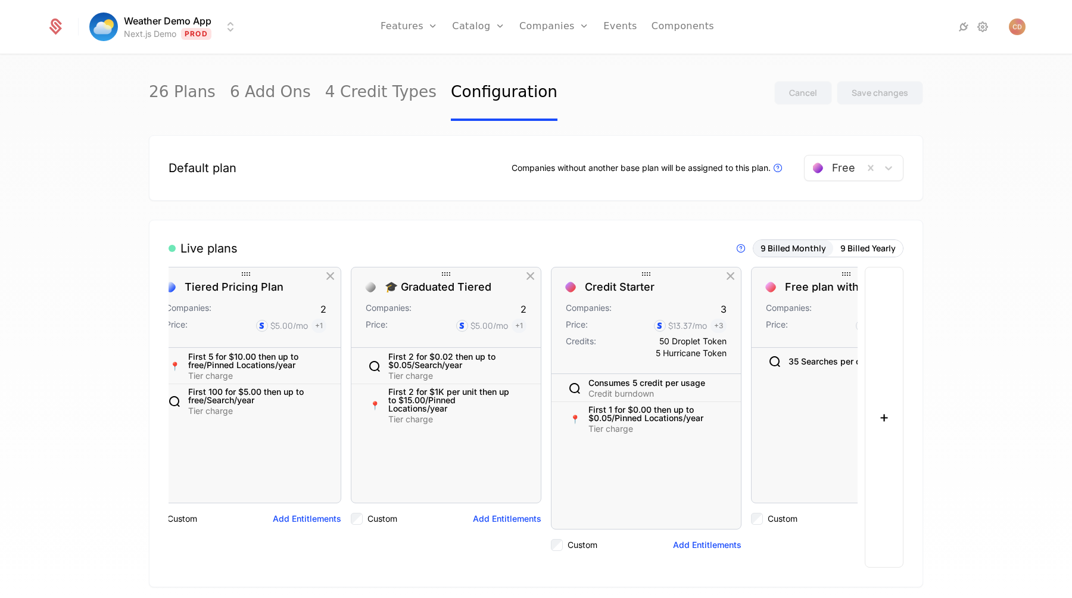
scroll to position [0, 1102]
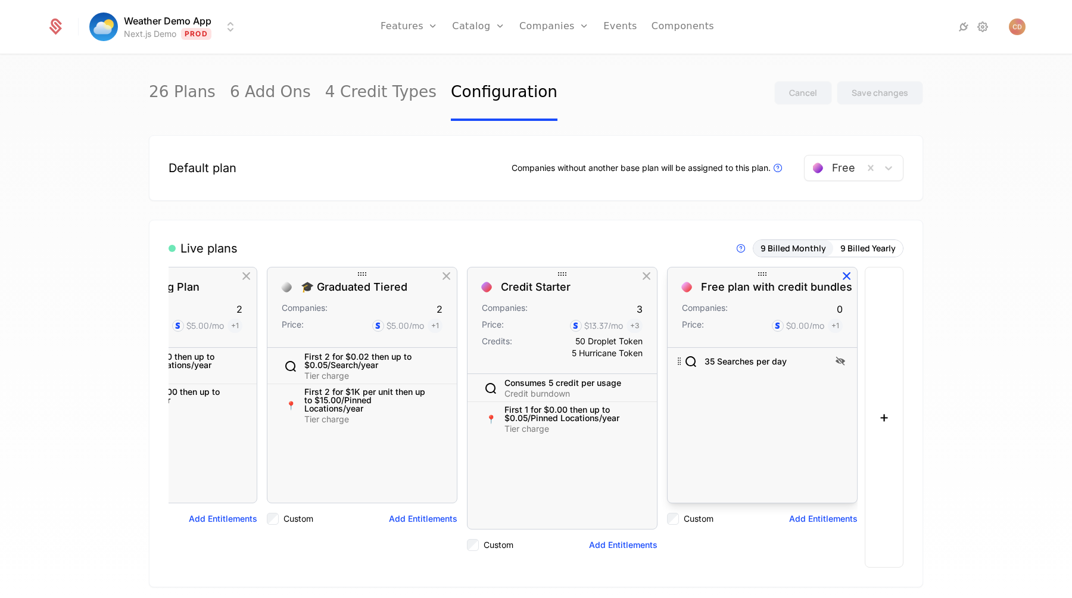
click at [843, 278] on icon "button" at bounding box center [846, 276] width 15 height 15
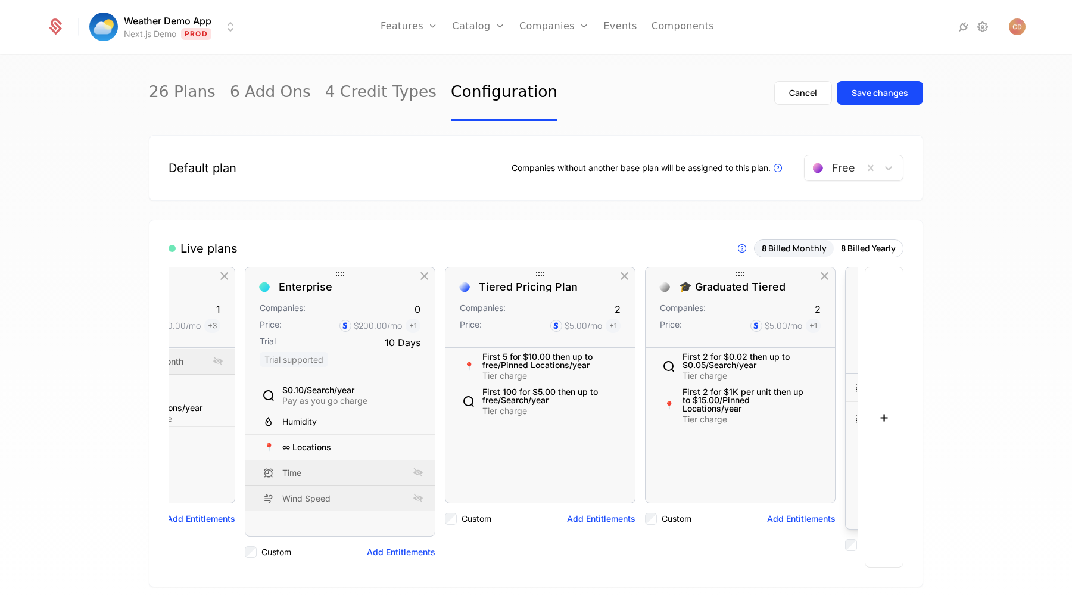
scroll to position [0, 720]
click at [880, 98] on div "Save changes" at bounding box center [880, 93] width 57 height 12
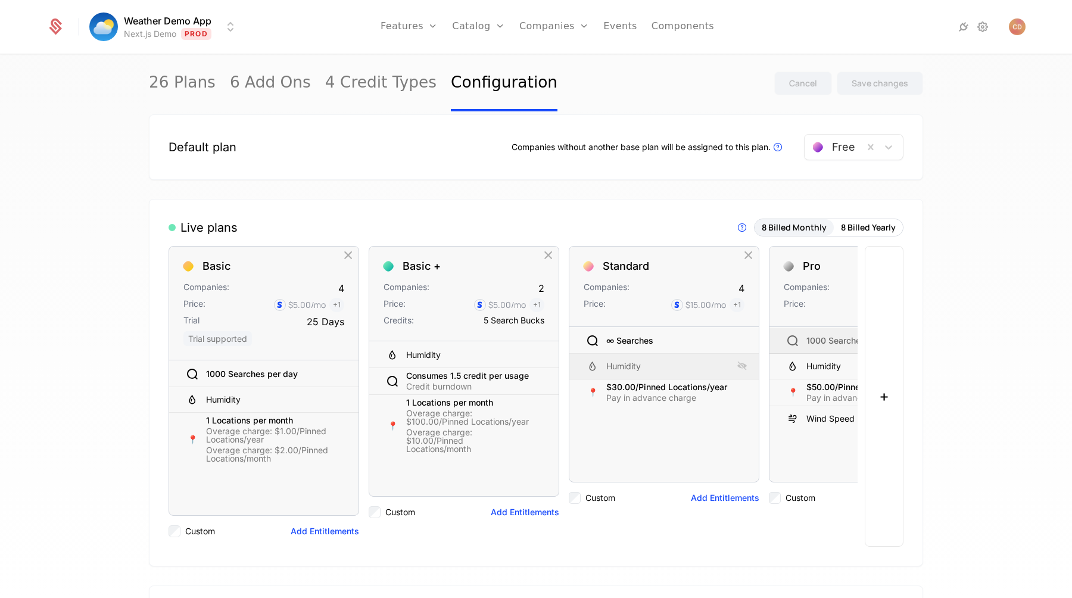
scroll to position [18, 0]
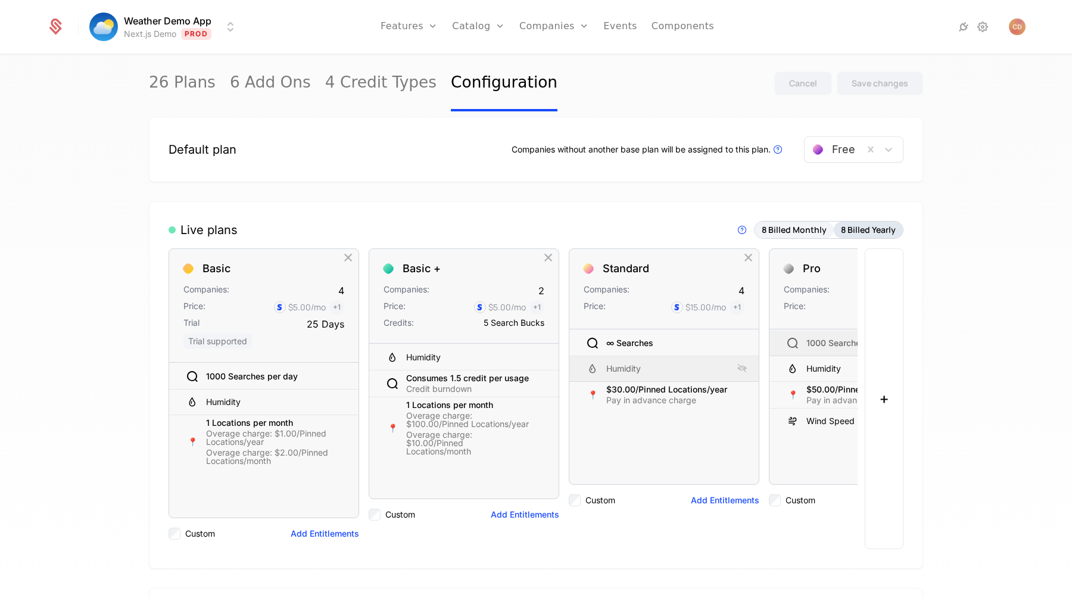
click at [856, 230] on button "8 Billed Yearly" at bounding box center [868, 230] width 69 height 17
click at [802, 235] on button "8 Billed Monthly" at bounding box center [794, 230] width 79 height 17
click at [856, 231] on button "8 Billed Yearly" at bounding box center [868, 230] width 69 height 17
click at [806, 231] on button "8 Billed Monthly" at bounding box center [794, 230] width 79 height 17
click at [888, 227] on button "8 Billed Yearly" at bounding box center [868, 230] width 69 height 17
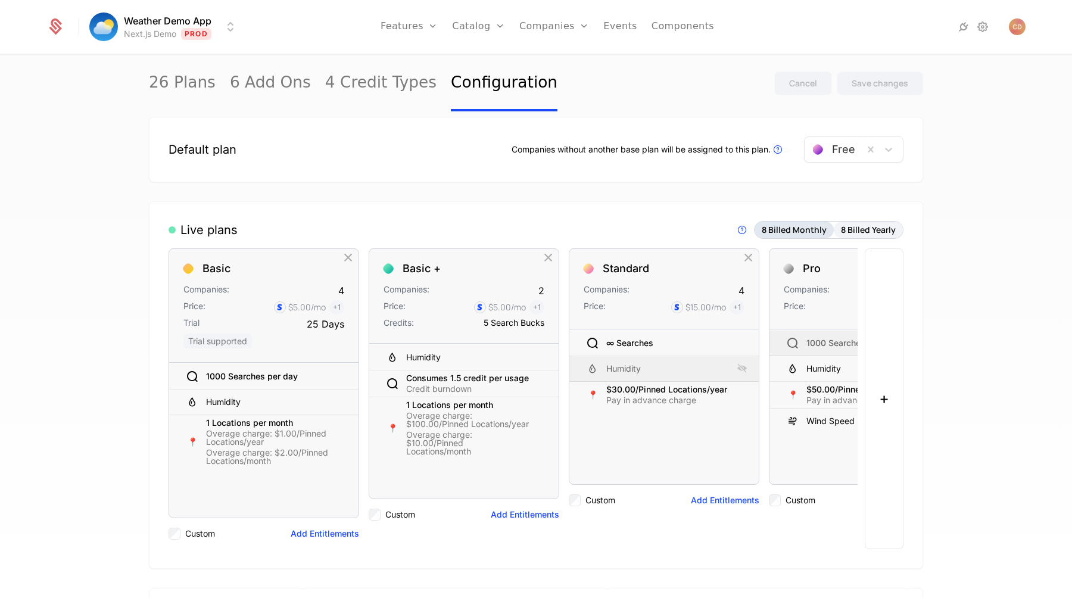
click at [813, 232] on button "8 Billed Monthly" at bounding box center [794, 230] width 79 height 17
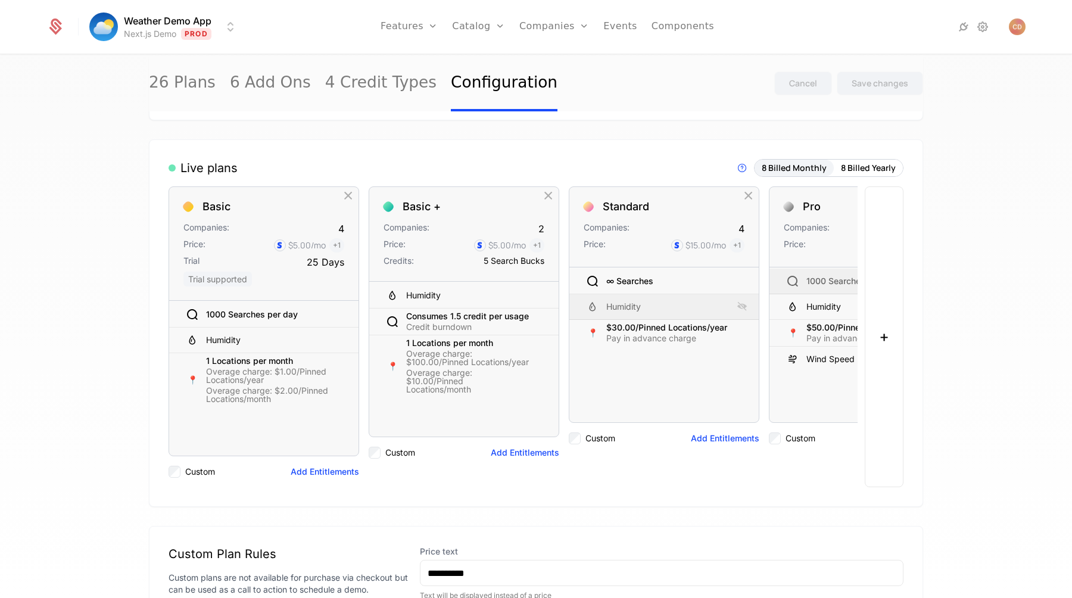
scroll to position [0, 0]
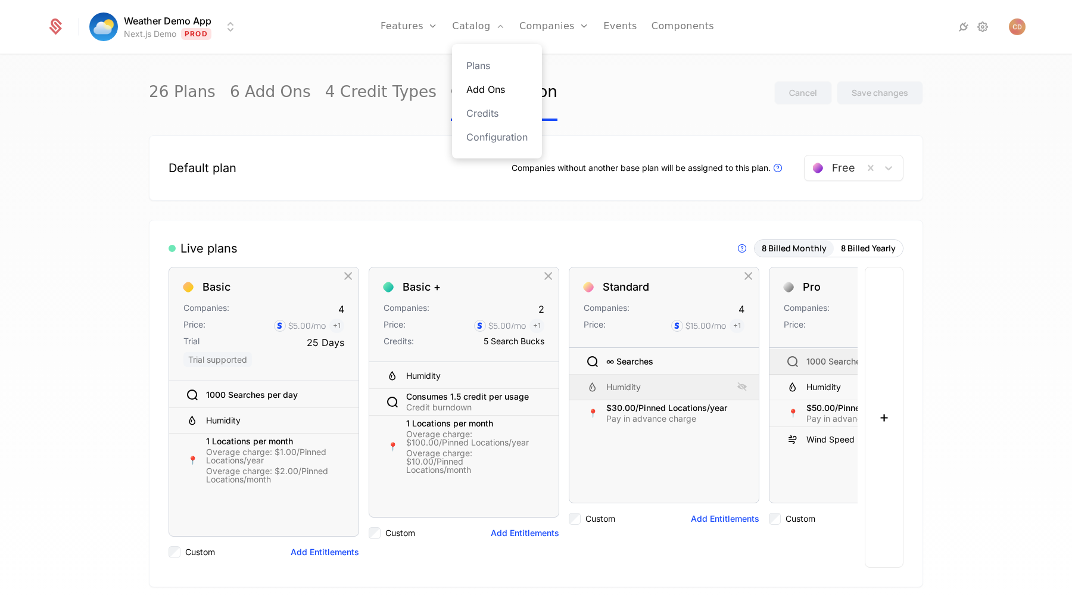
click at [499, 89] on link "Add Ons" at bounding box center [496, 89] width 61 height 14
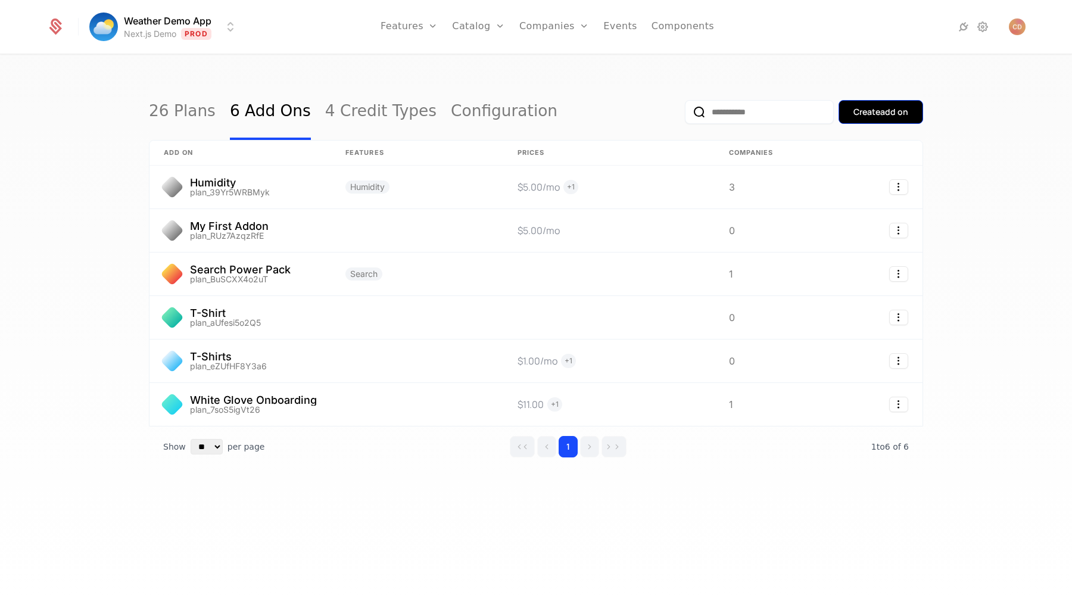
click at [863, 108] on div "Create add on" at bounding box center [880, 112] width 55 height 12
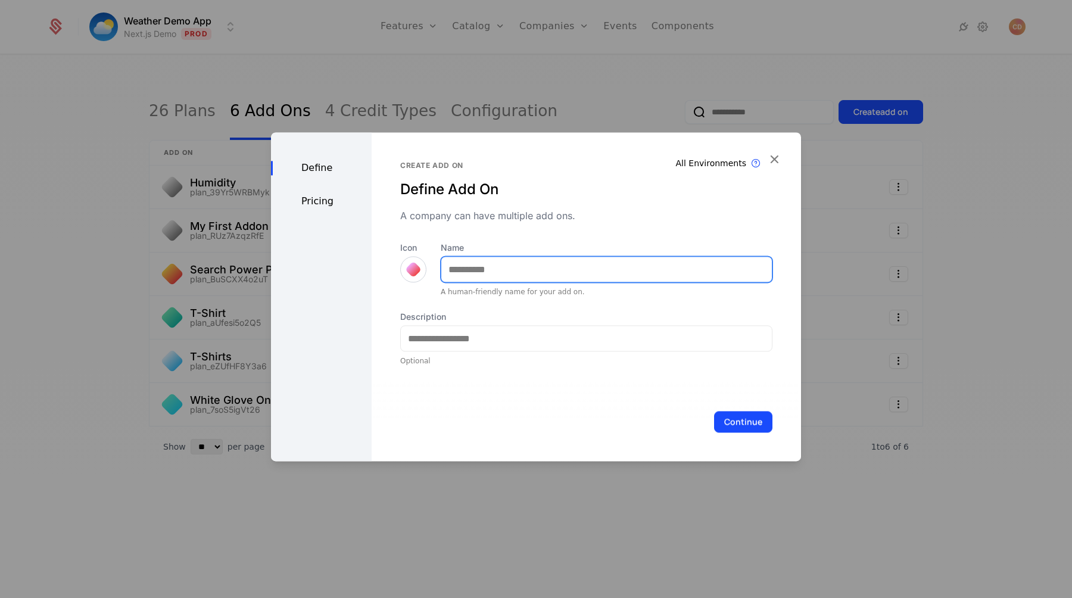
click at [525, 270] on input "Name" at bounding box center [606, 269] width 331 height 25
type input "*****"
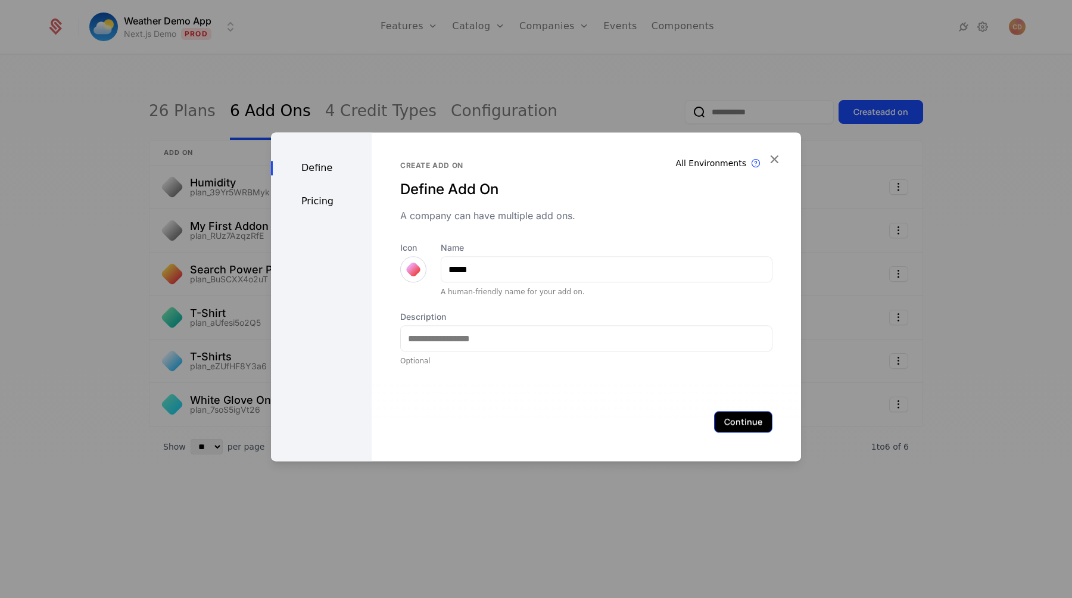
click at [735, 418] on button "Continue" at bounding box center [743, 421] width 58 height 21
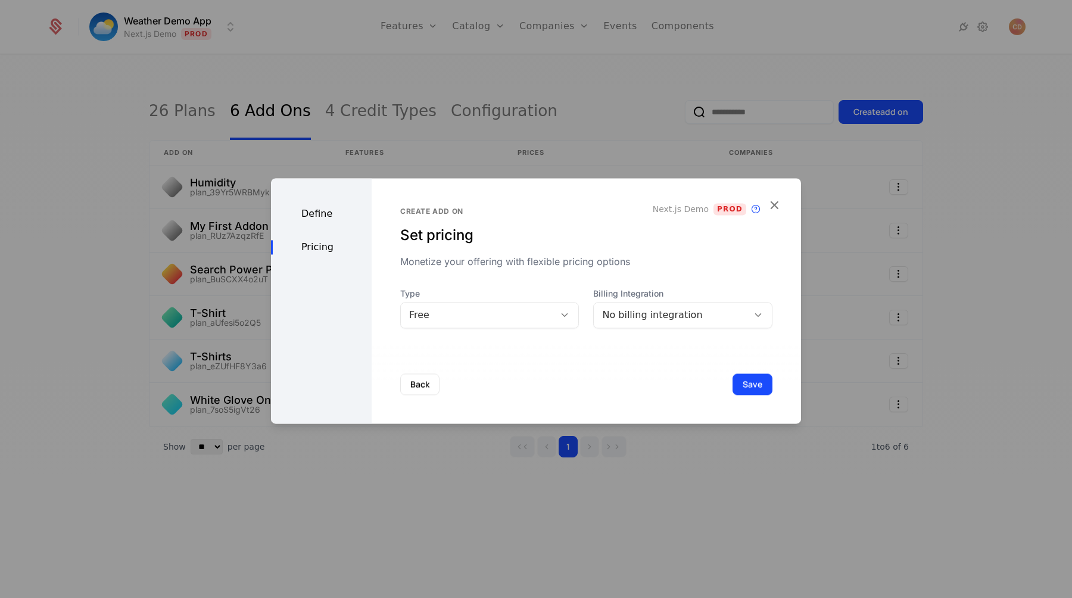
click at [487, 319] on div "Free" at bounding box center [478, 315] width 138 height 14
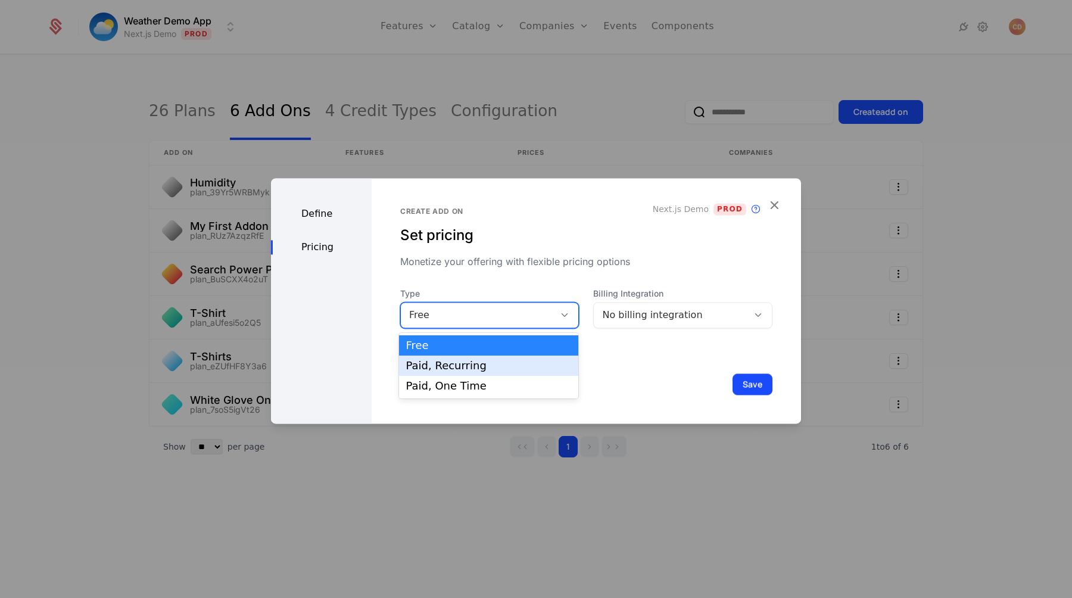
click at [484, 370] on div "Paid, Recurring" at bounding box center [489, 365] width 166 height 11
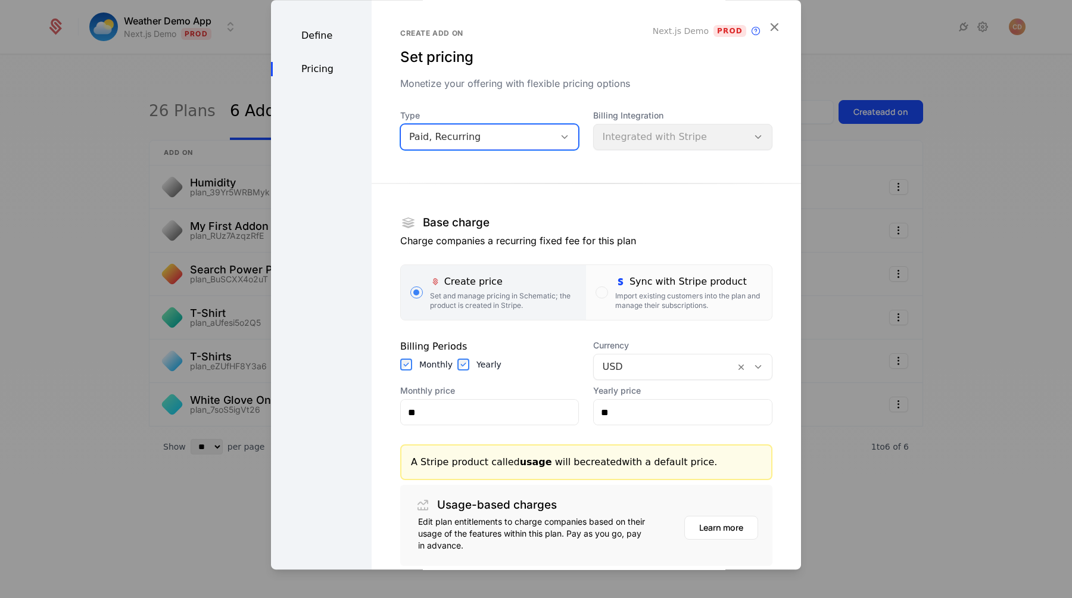
click at [486, 129] on div "Paid, Recurring" at bounding box center [478, 137] width 154 height 17
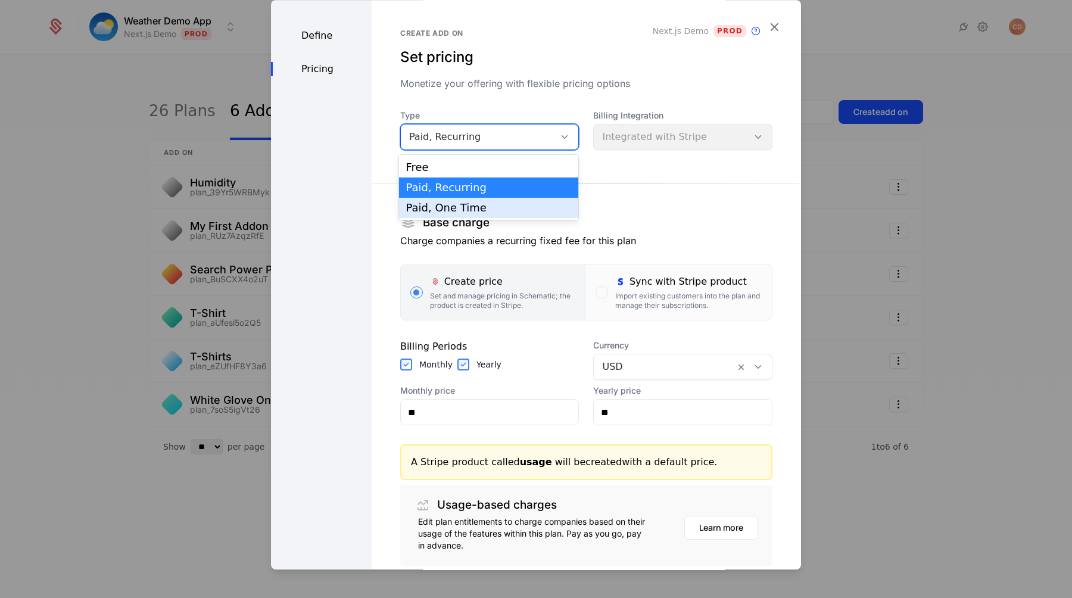
click at [460, 200] on div "Paid, One Time" at bounding box center [489, 208] width 180 height 20
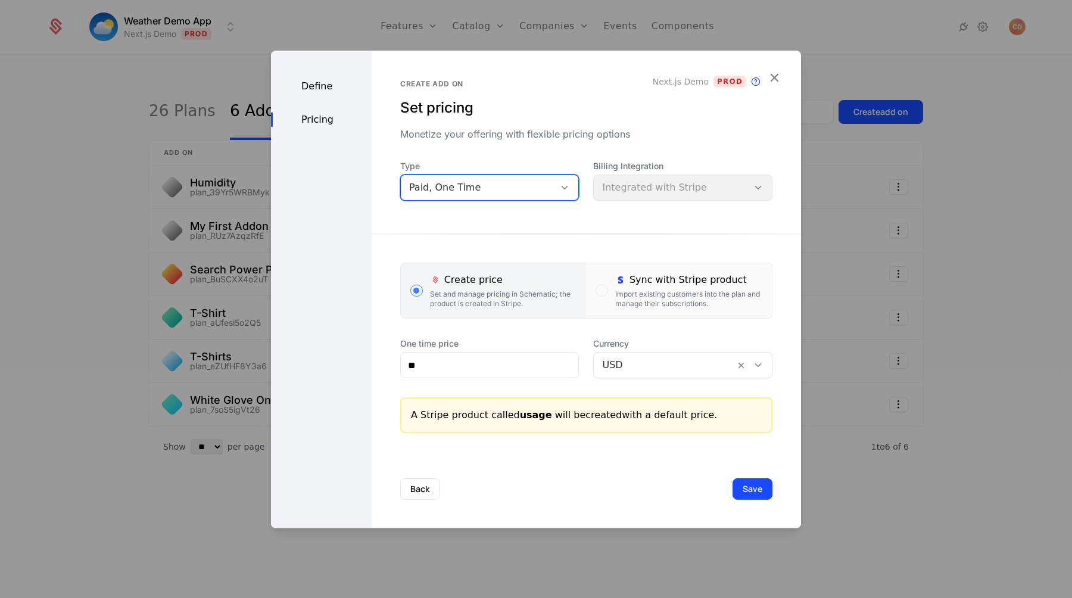
click at [653, 181] on div "Billing Integration Integrated with Stripe" at bounding box center [682, 180] width 179 height 40
click at [553, 187] on div "Paid, One Time" at bounding box center [478, 187] width 154 height 17
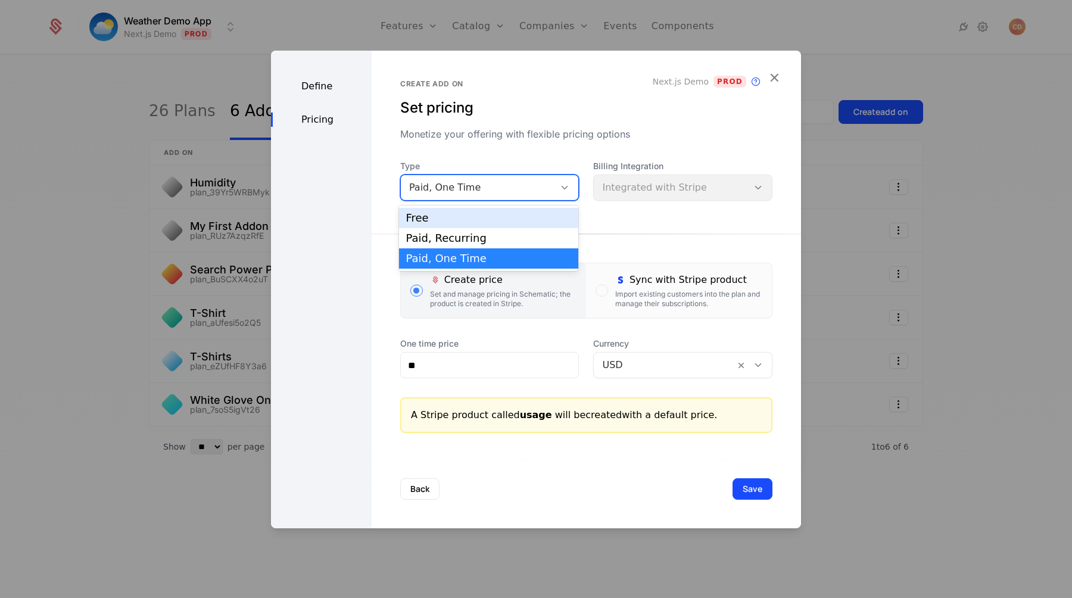
click at [516, 217] on div "Free" at bounding box center [489, 218] width 166 height 11
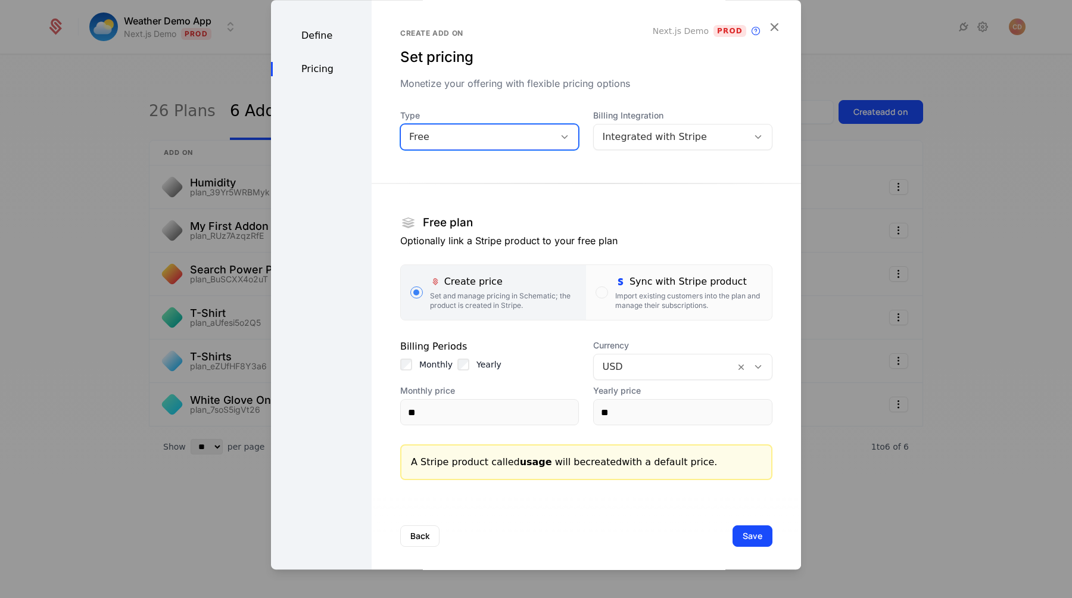
scroll to position [6, 0]
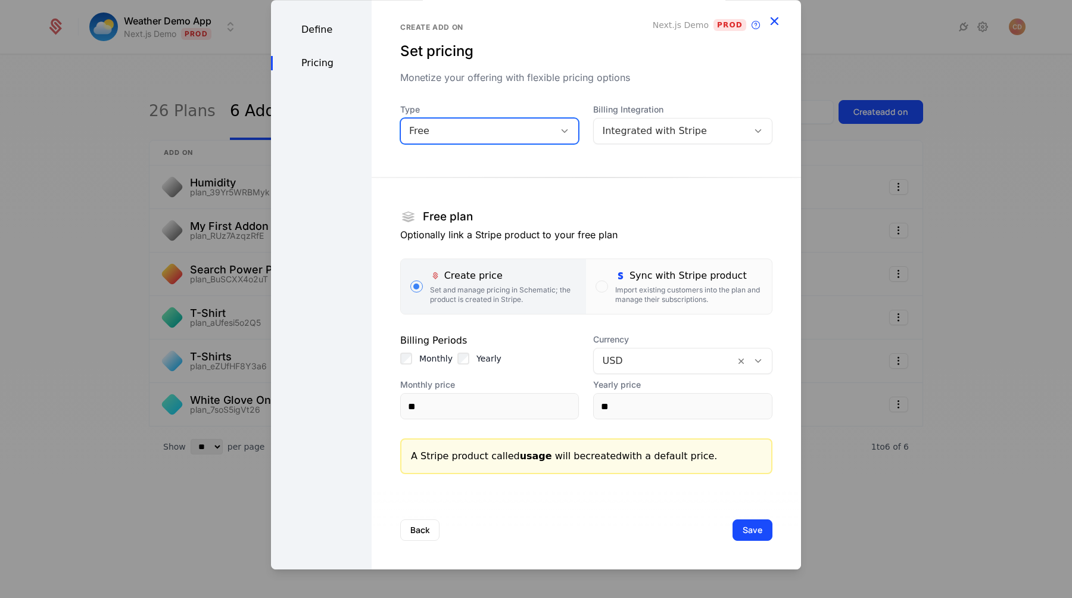
click at [776, 15] on icon "button" at bounding box center [773, 20] width 15 height 15
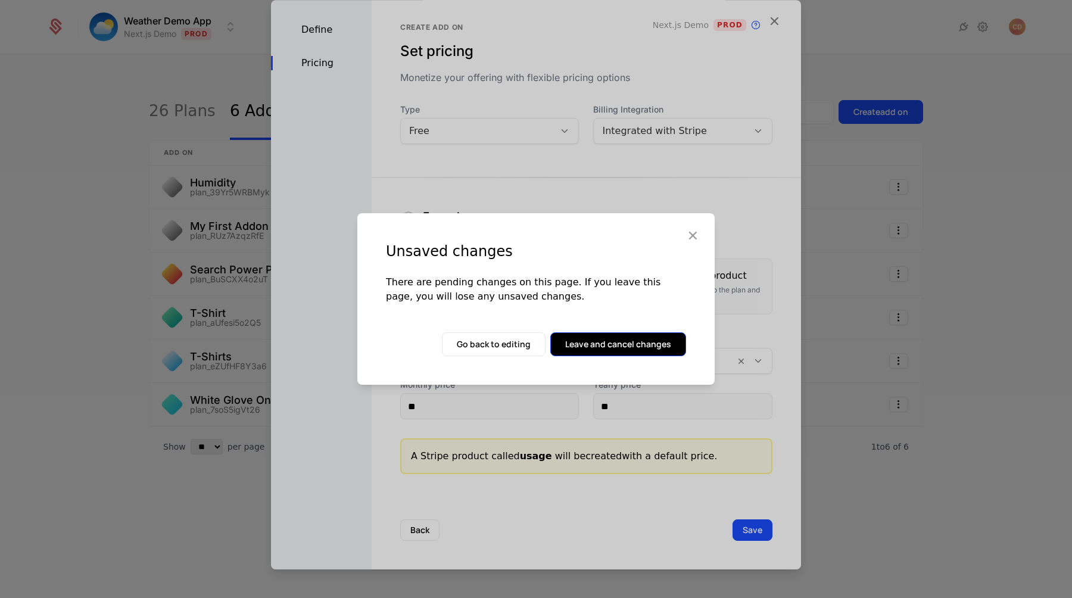
click at [637, 336] on button "Leave and cancel changes" at bounding box center [618, 344] width 136 height 24
